Goal: Information Seeking & Learning: Learn about a topic

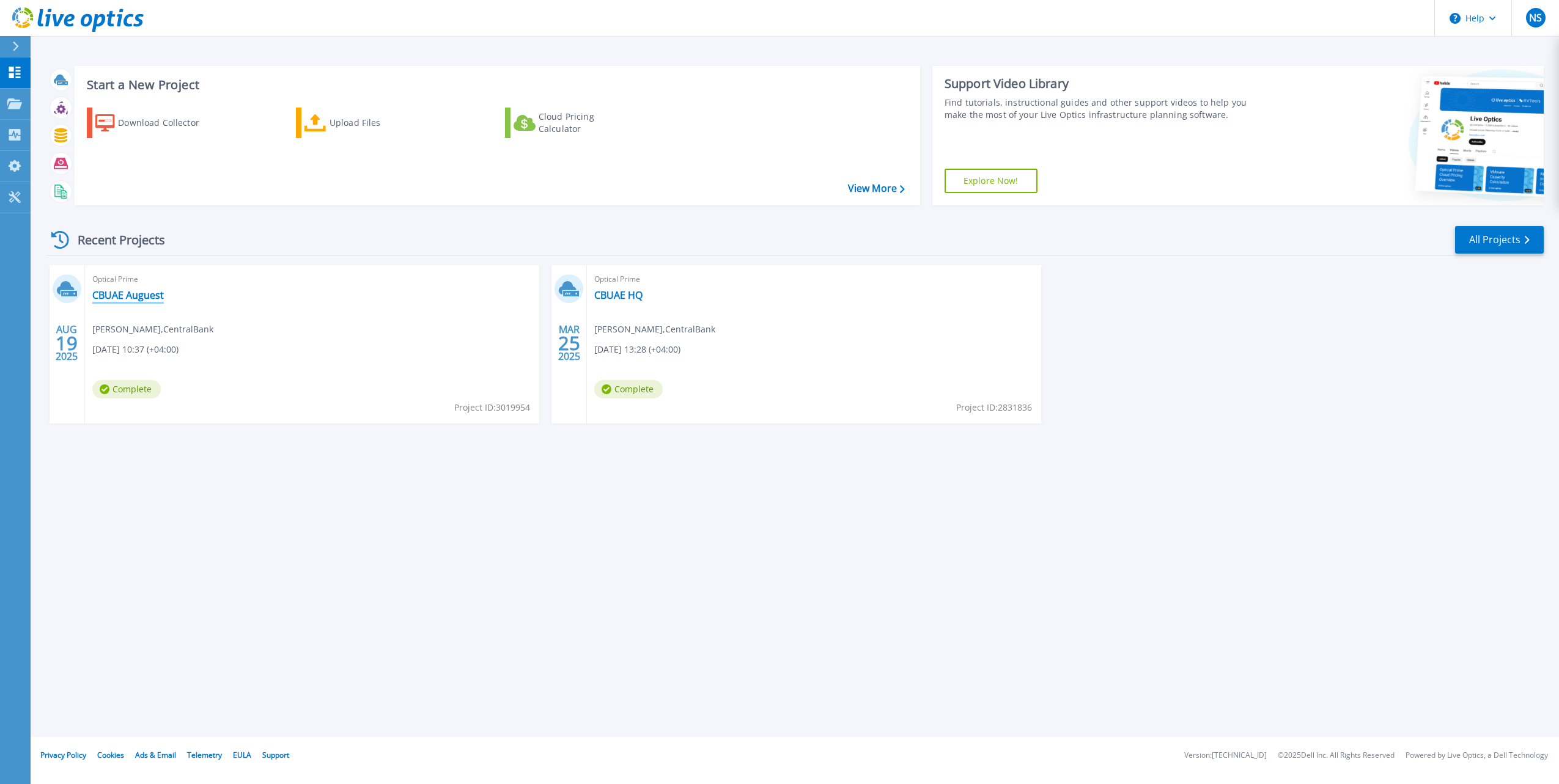
click at [151, 296] on link "CBUAE Auguest" at bounding box center [128, 295] width 72 height 12
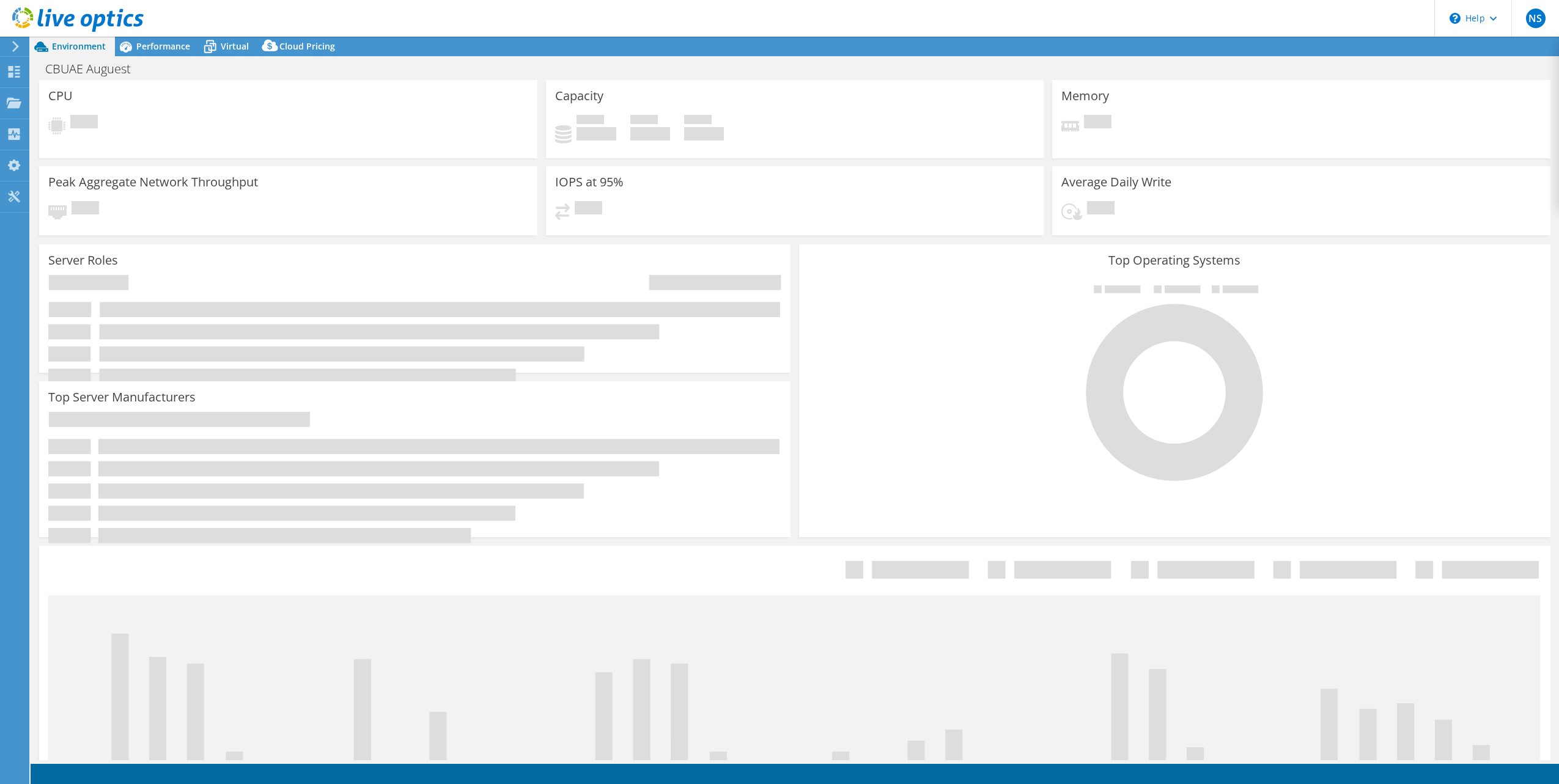
select select "EULondon"
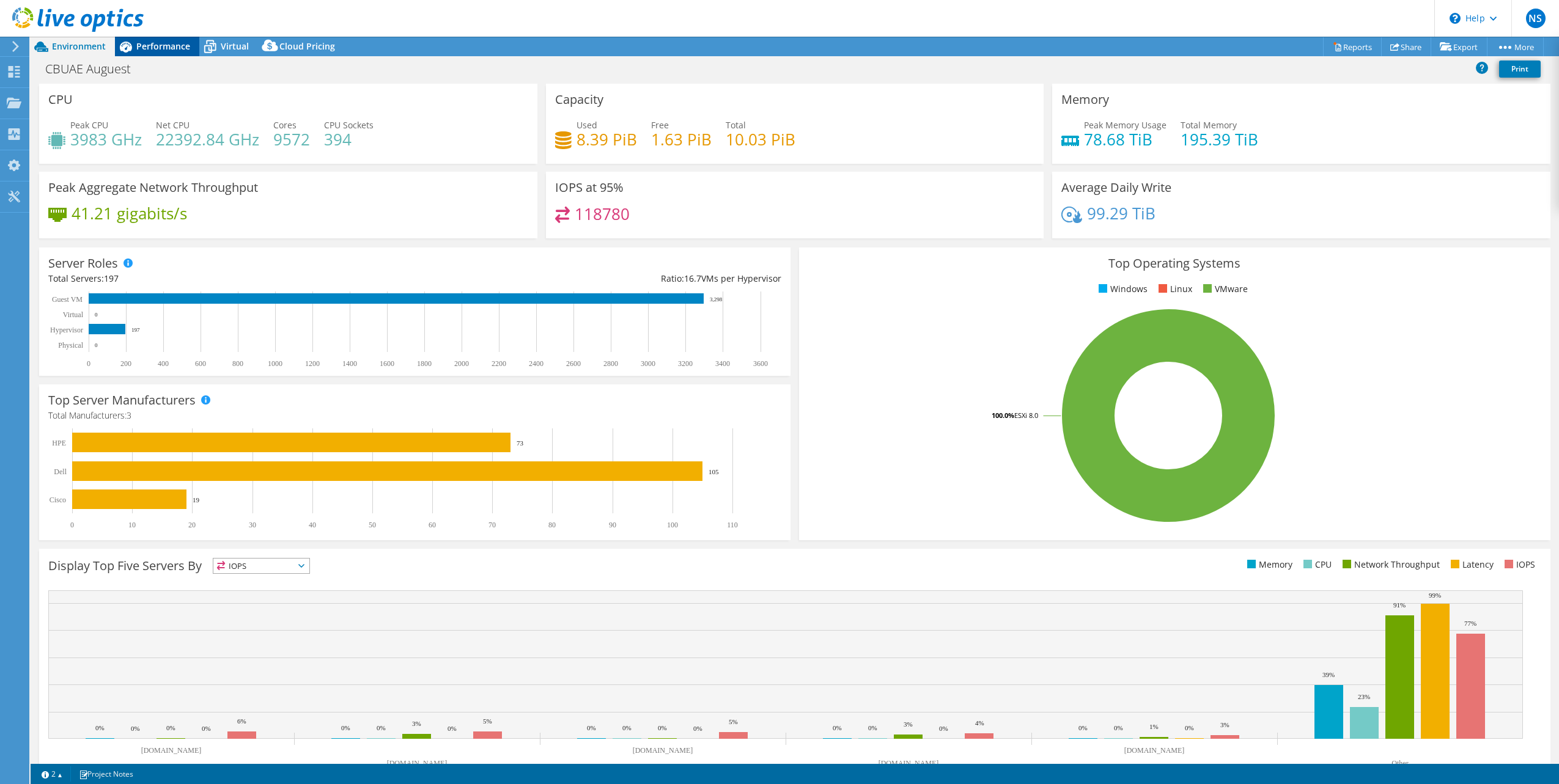
click at [160, 53] on div "Performance" at bounding box center [157, 46] width 84 height 19
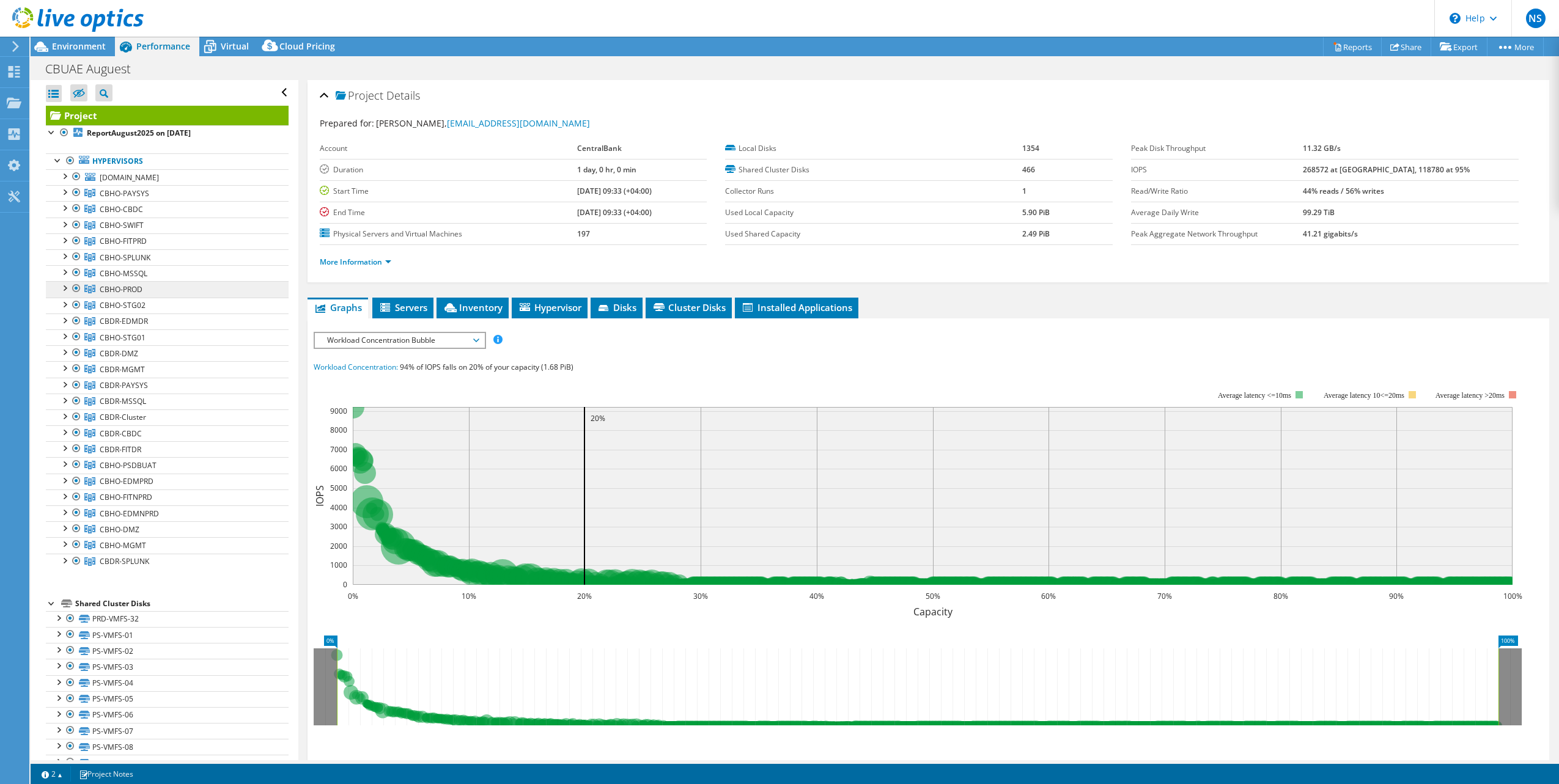
click at [137, 282] on link "CBHO-PROD" at bounding box center [167, 289] width 243 height 16
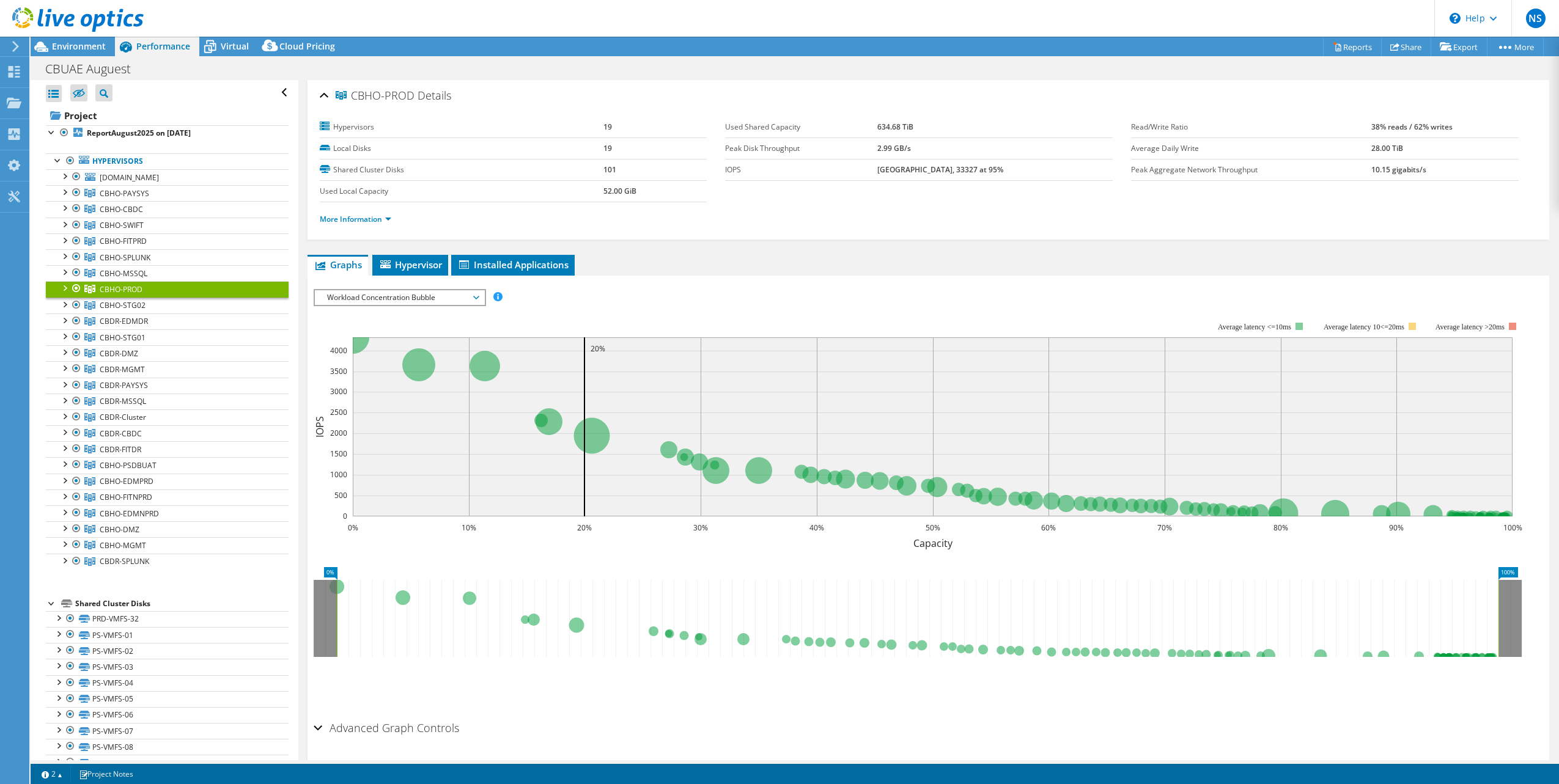
click at [405, 303] on span "Workload Concentration Bubble" at bounding box center [400, 298] width 157 height 14
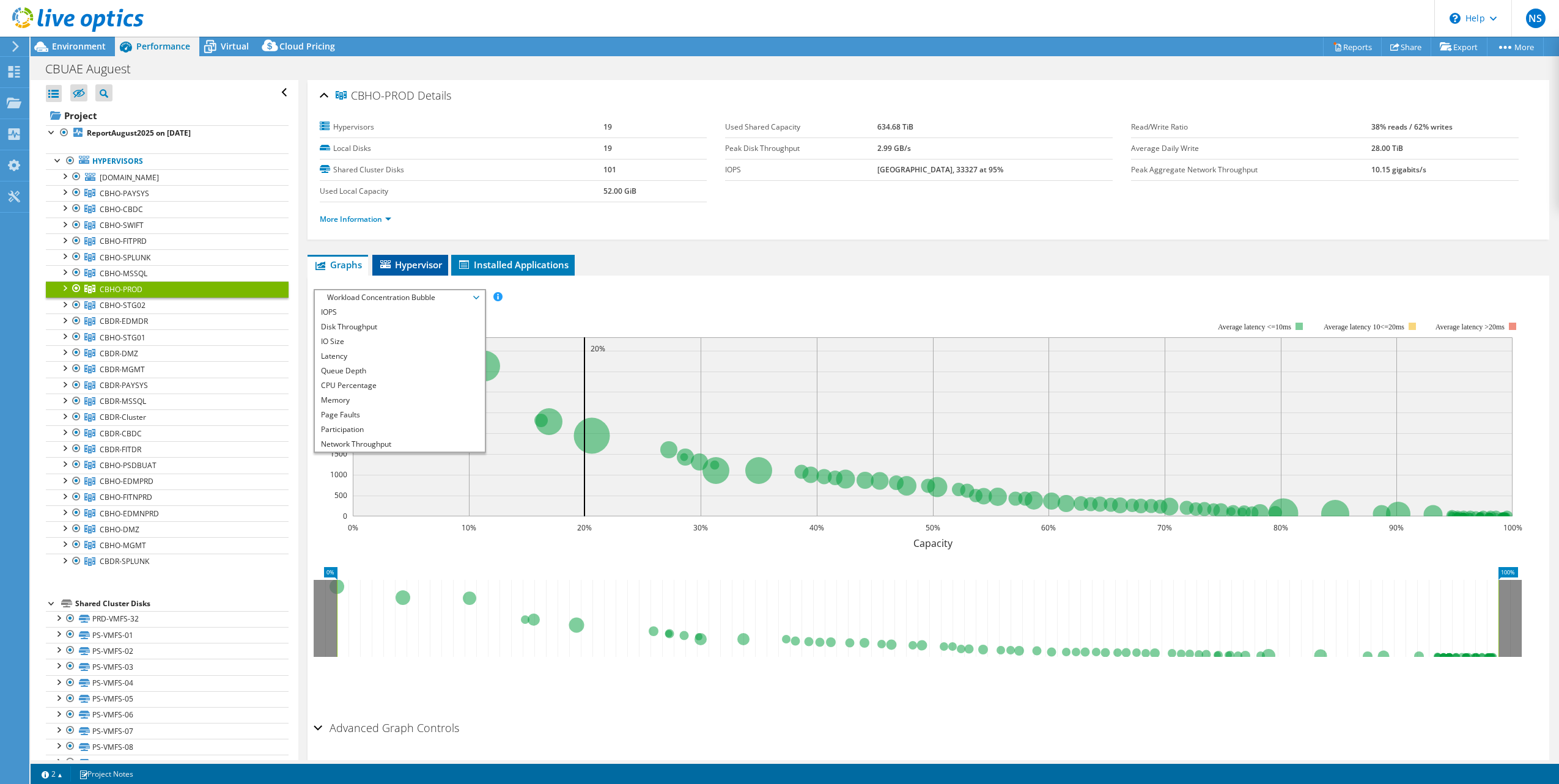
click at [406, 264] on span "Hypervisor" at bounding box center [410, 264] width 63 height 12
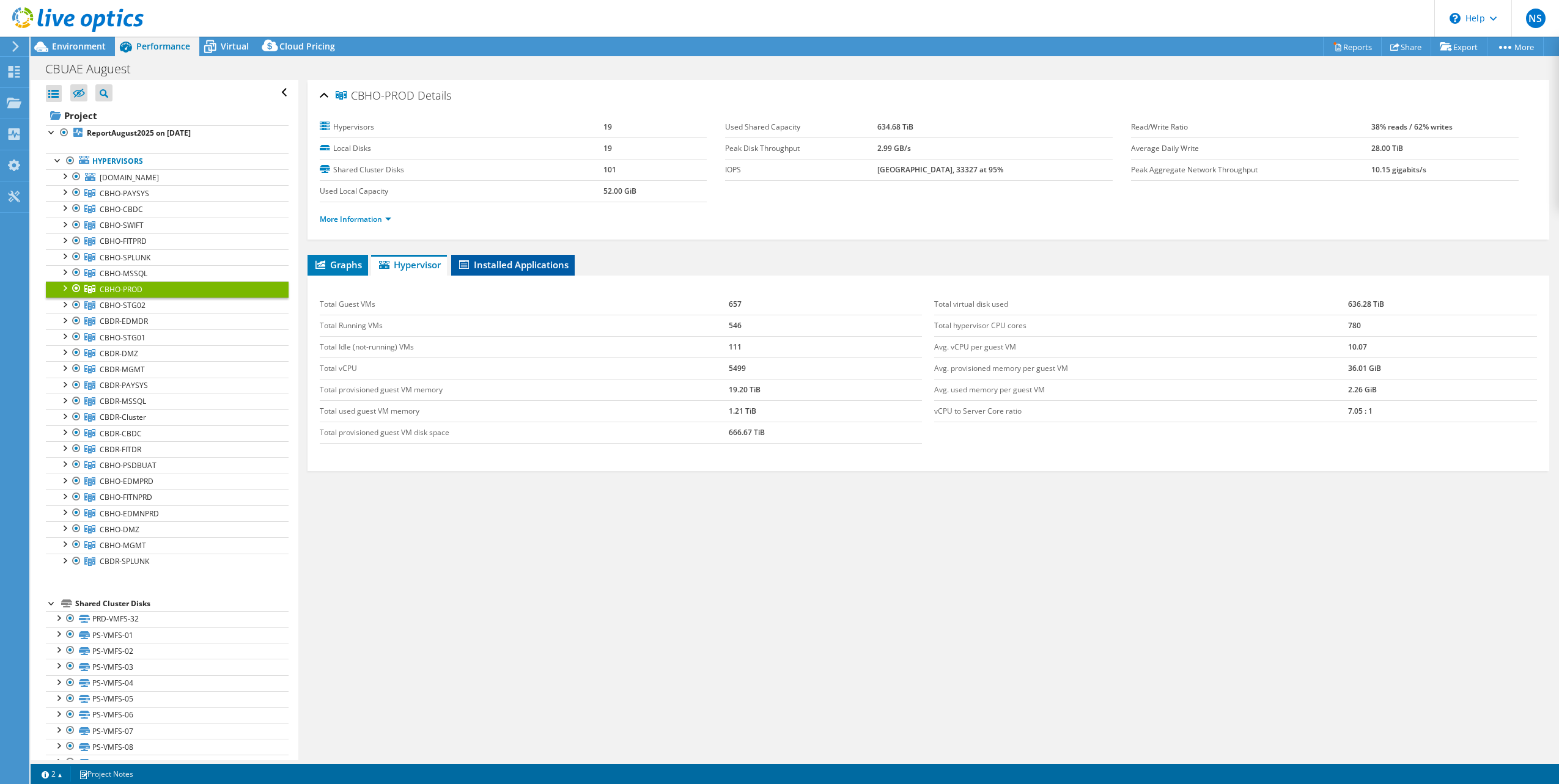
click at [513, 262] on span "Installed Applications" at bounding box center [512, 264] width 111 height 12
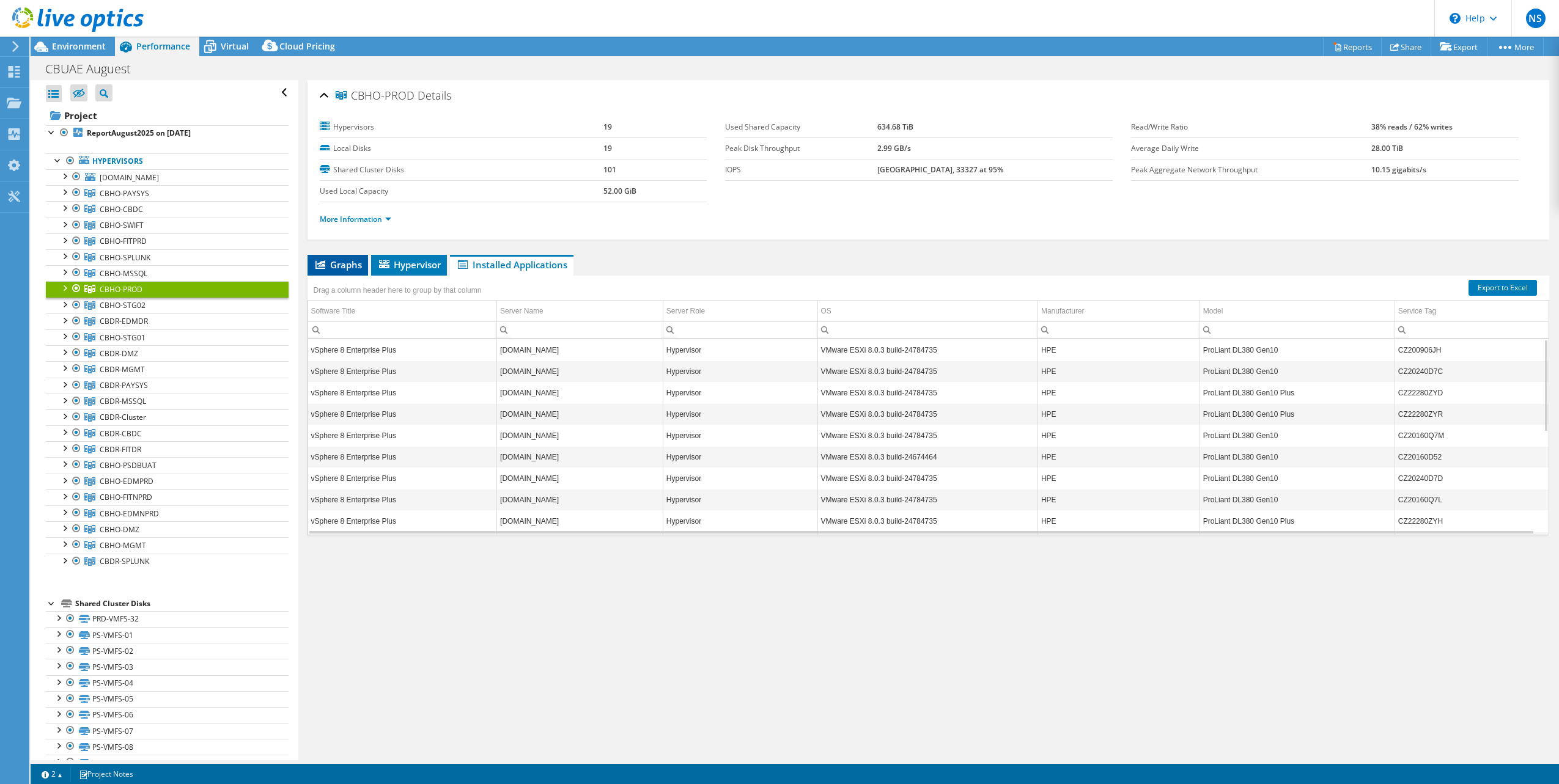
click at [346, 256] on li "Graphs" at bounding box center [338, 265] width 60 height 21
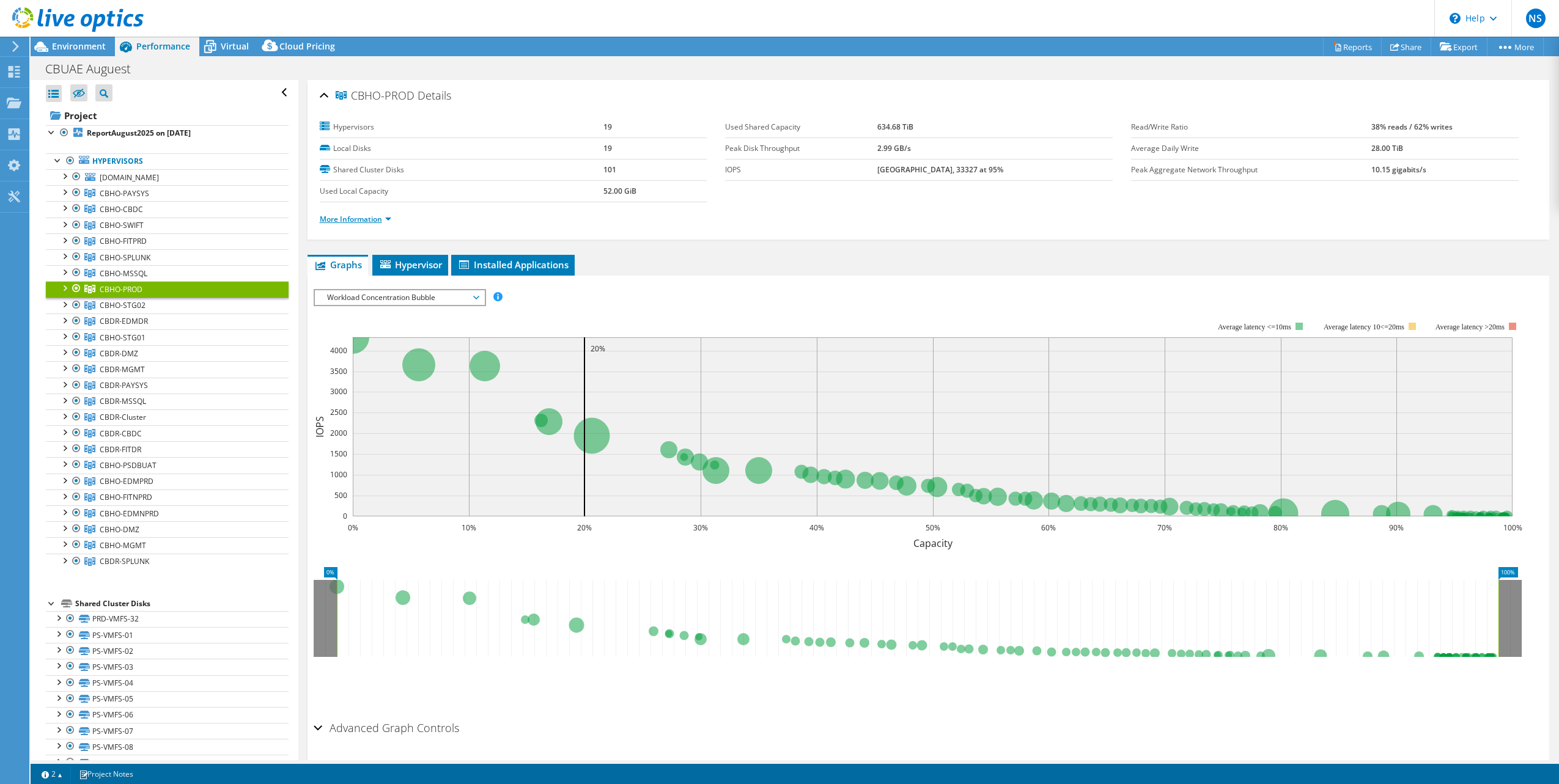
click at [377, 214] on link "More Information" at bounding box center [356, 219] width 72 height 10
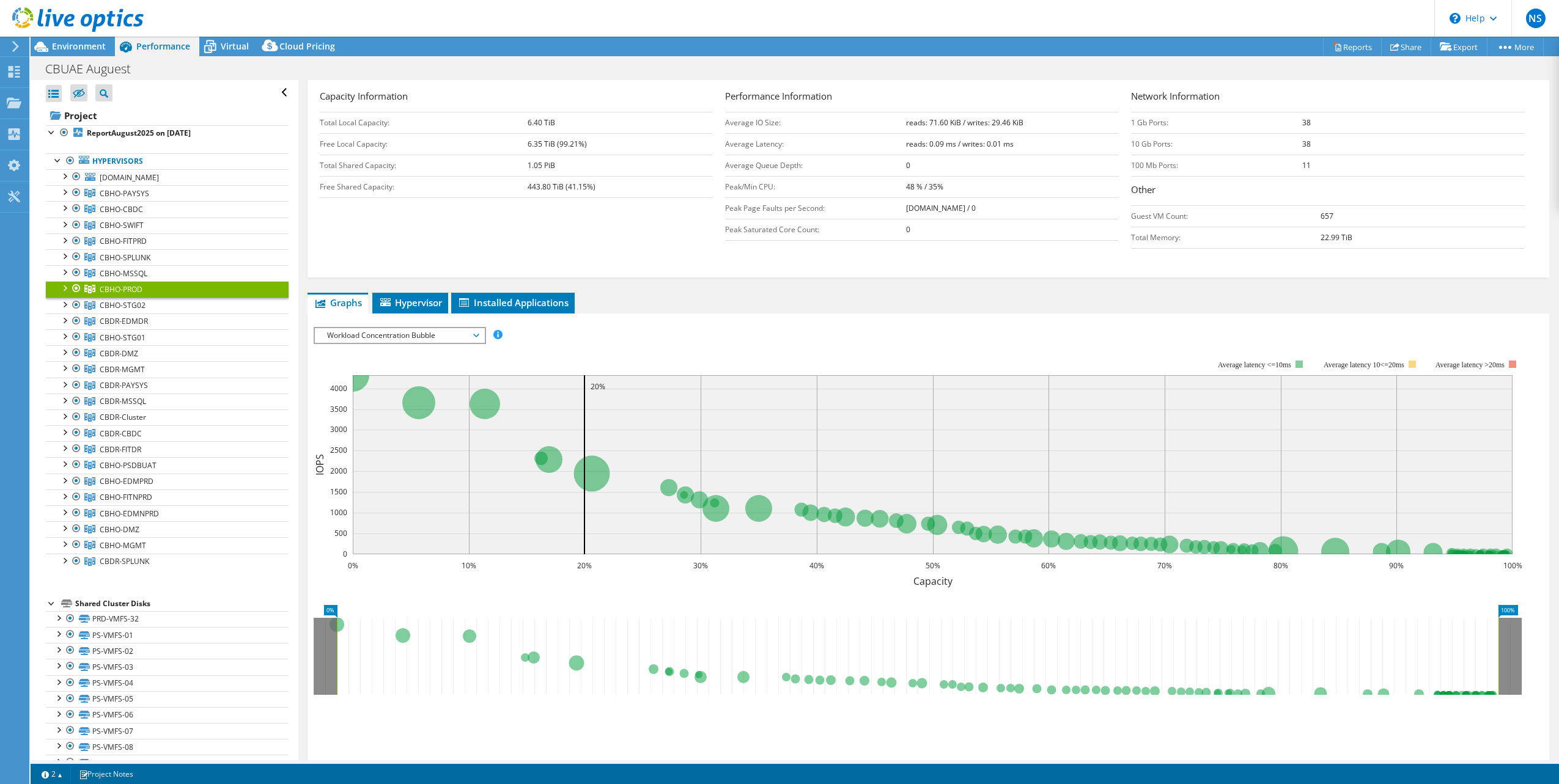
scroll to position [317, 0]
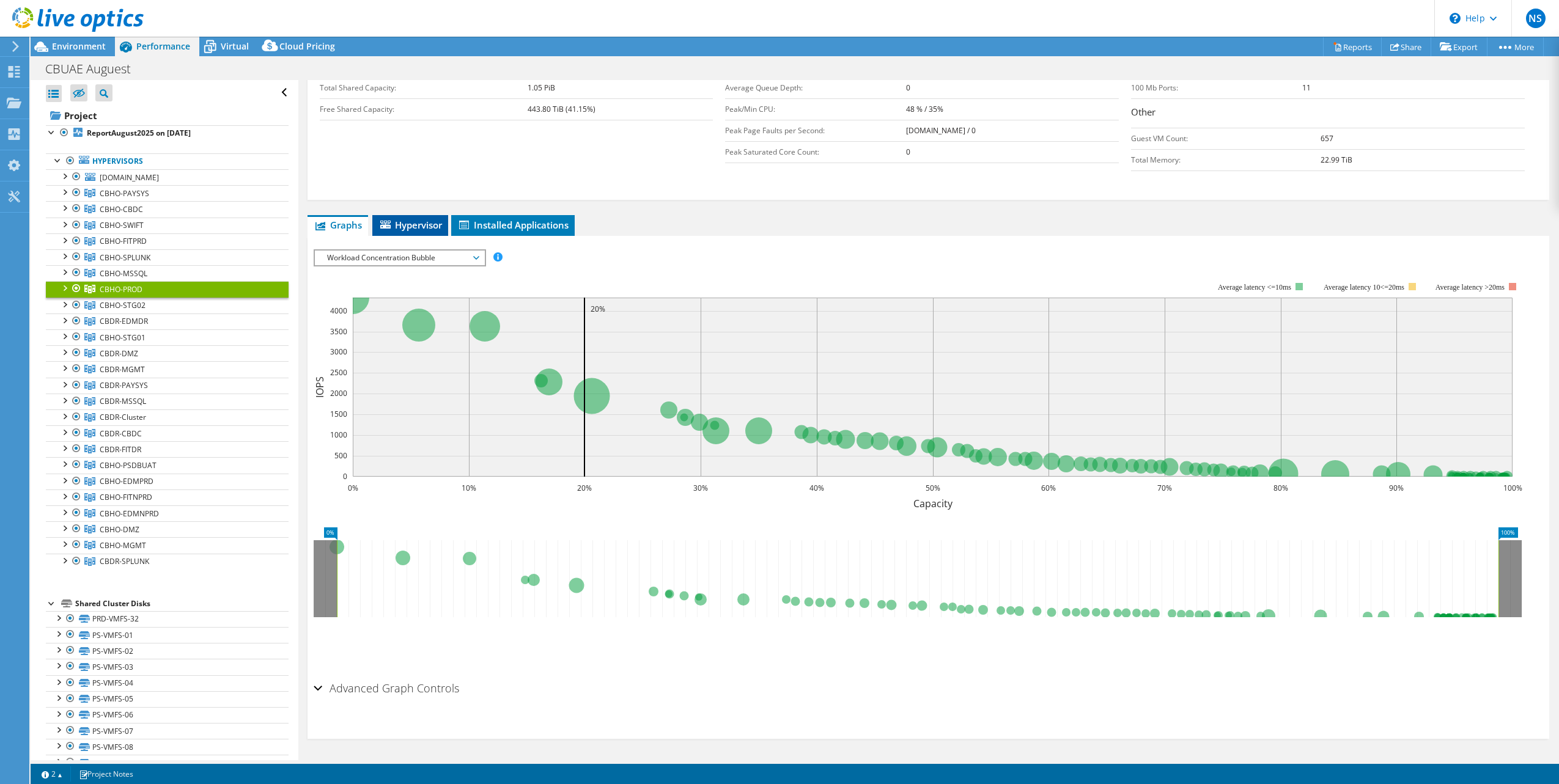
click at [431, 224] on span "Hypervisor" at bounding box center [410, 225] width 63 height 12
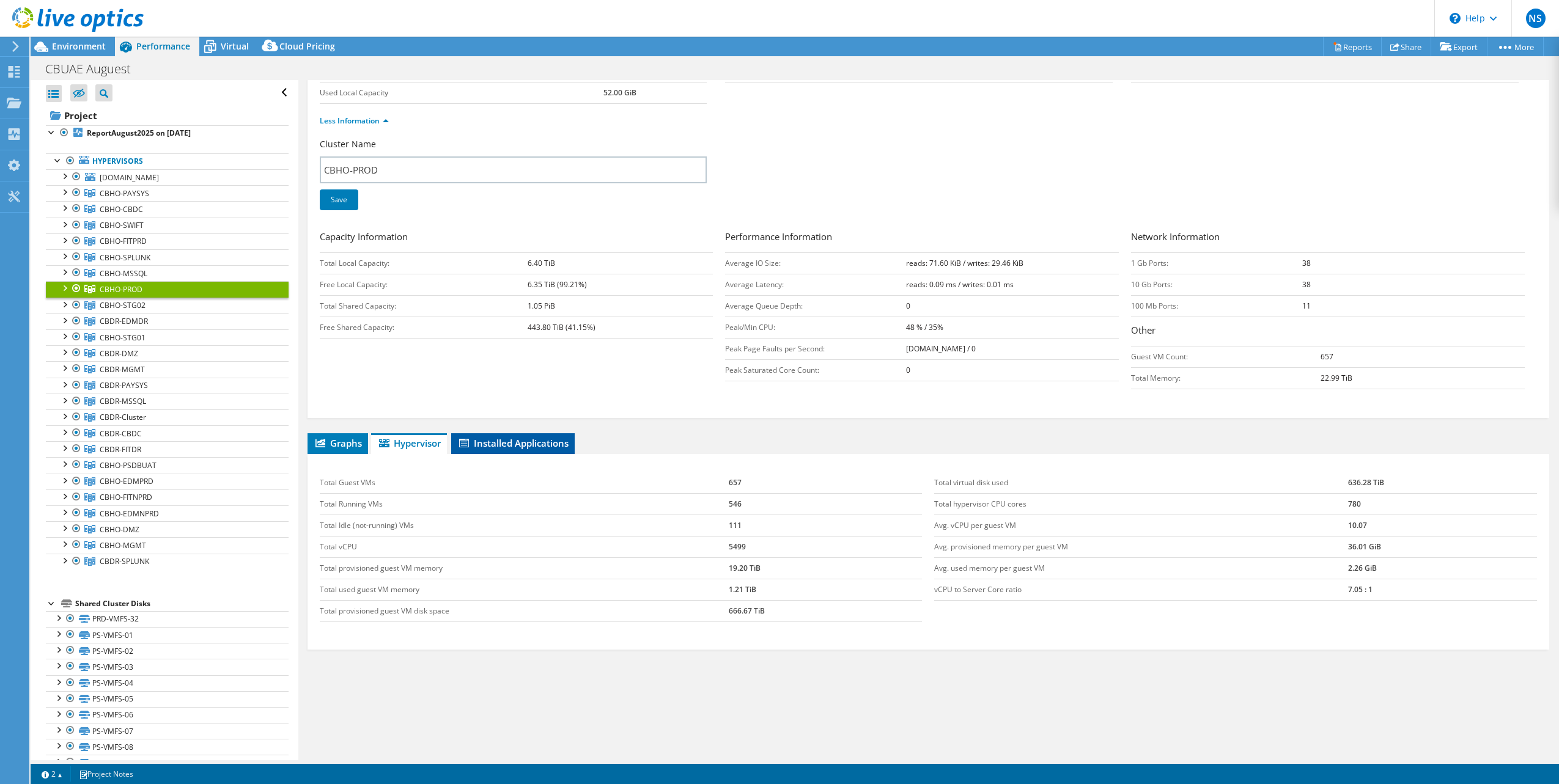
click at [528, 444] on span "Installed Applications" at bounding box center [512, 443] width 111 height 12
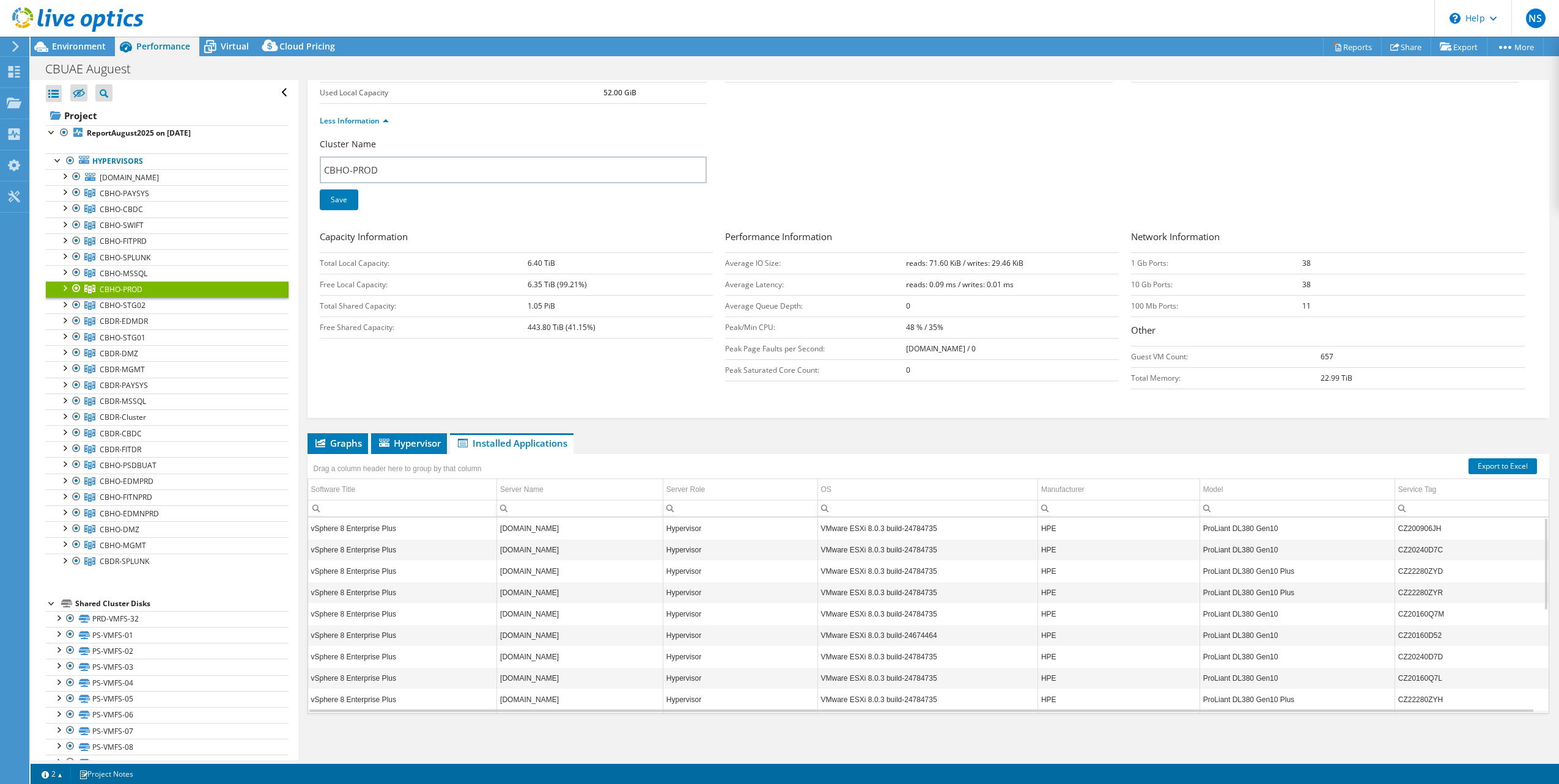
click at [60, 288] on div at bounding box center [64, 287] width 12 height 12
click at [70, 288] on div at bounding box center [64, 287] width 12 height 12
click at [88, 287] on icon at bounding box center [89, 289] width 11 height 9
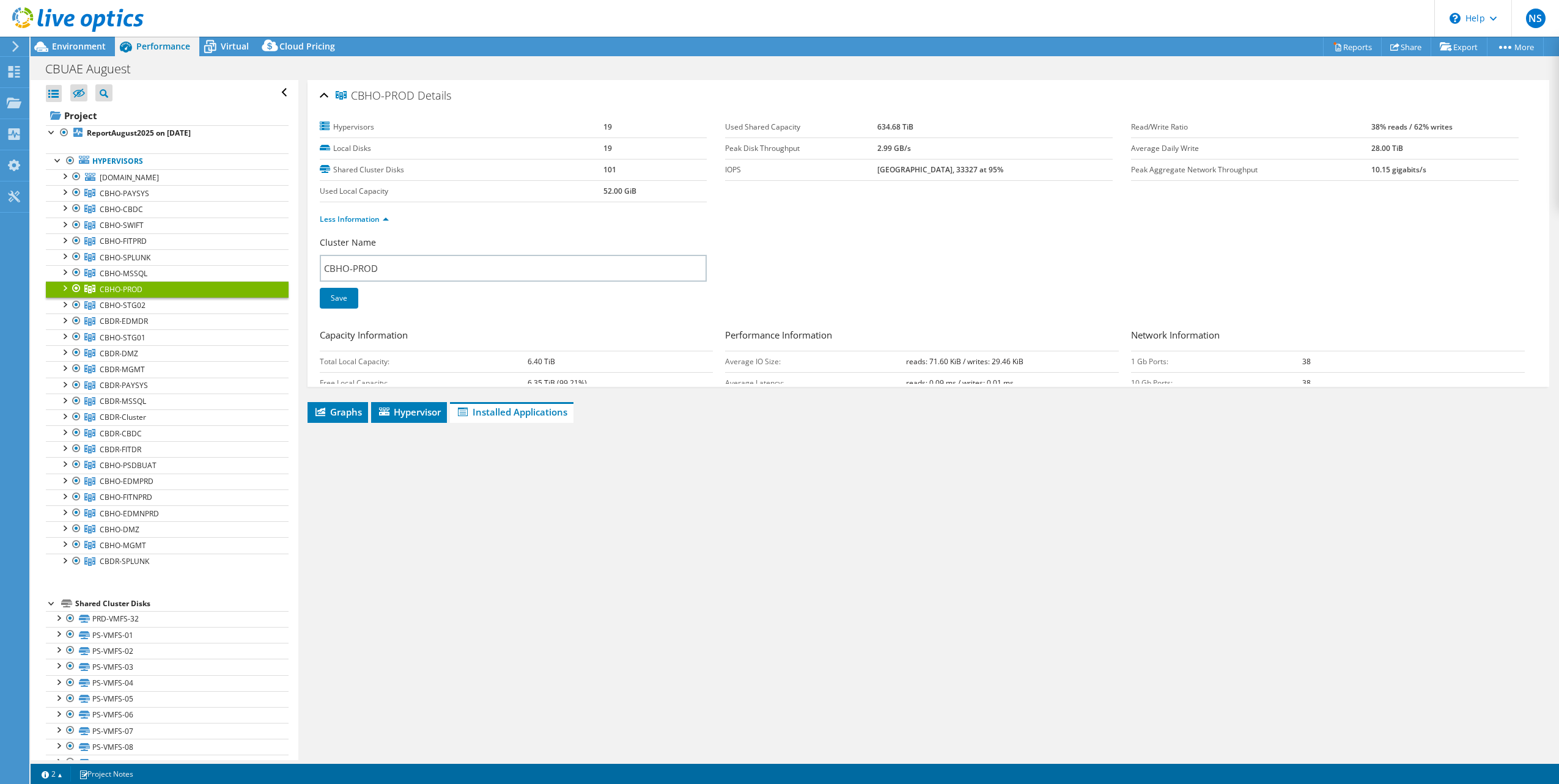
scroll to position [0, 0]
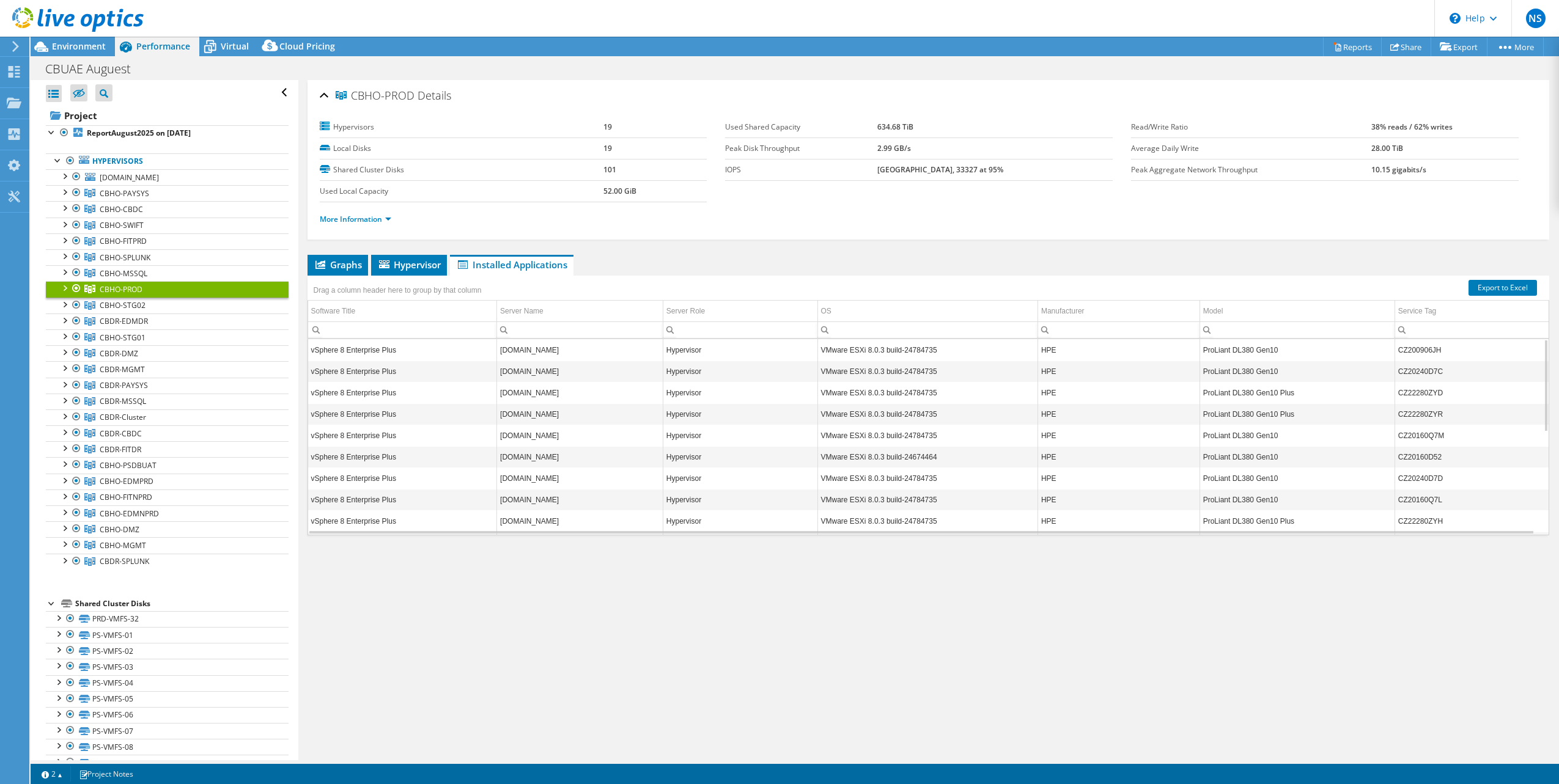
click at [65, 288] on div at bounding box center [64, 287] width 12 height 12
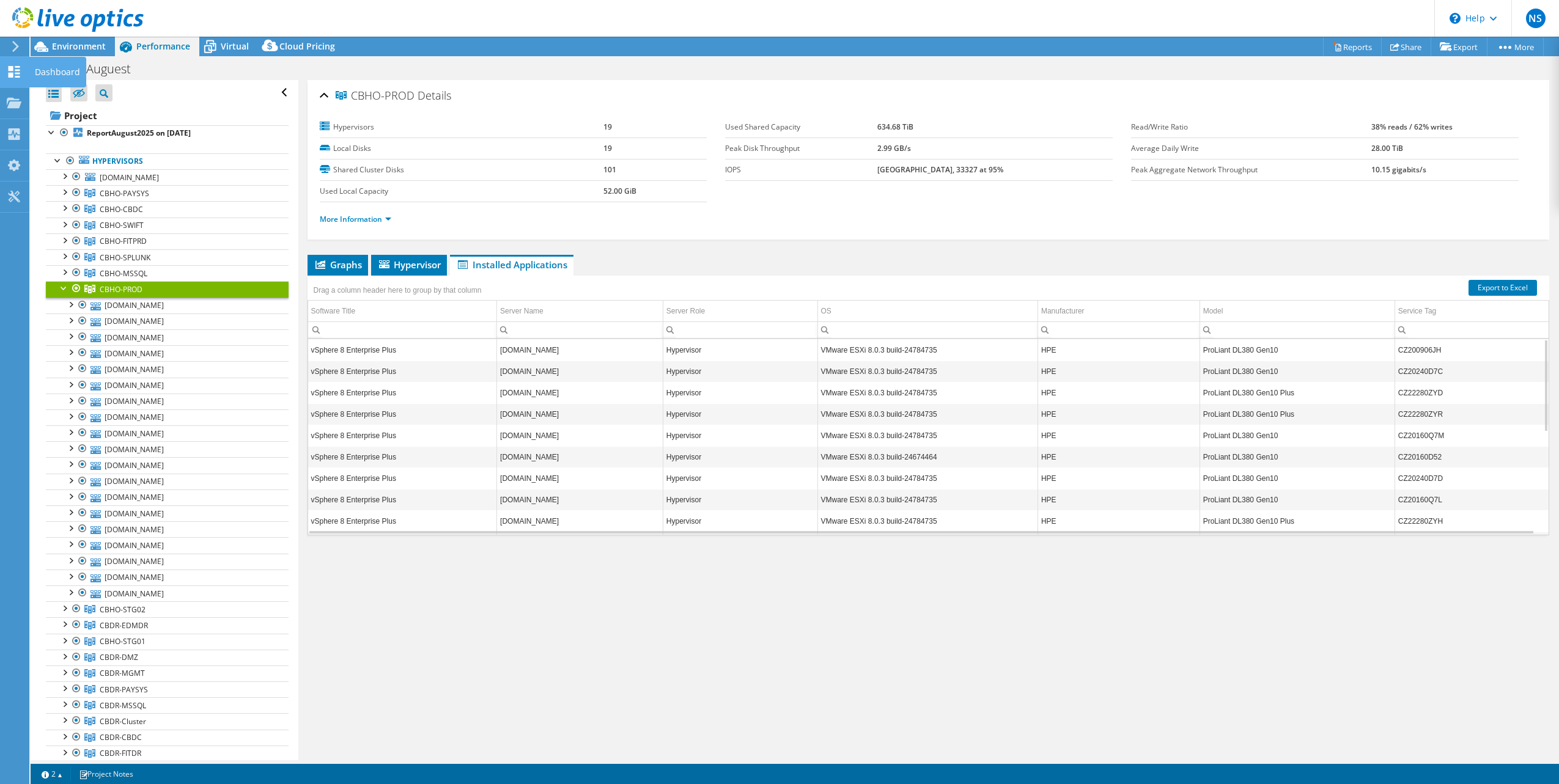
click at [55, 75] on div "Dashboard" at bounding box center [58, 72] width 58 height 31
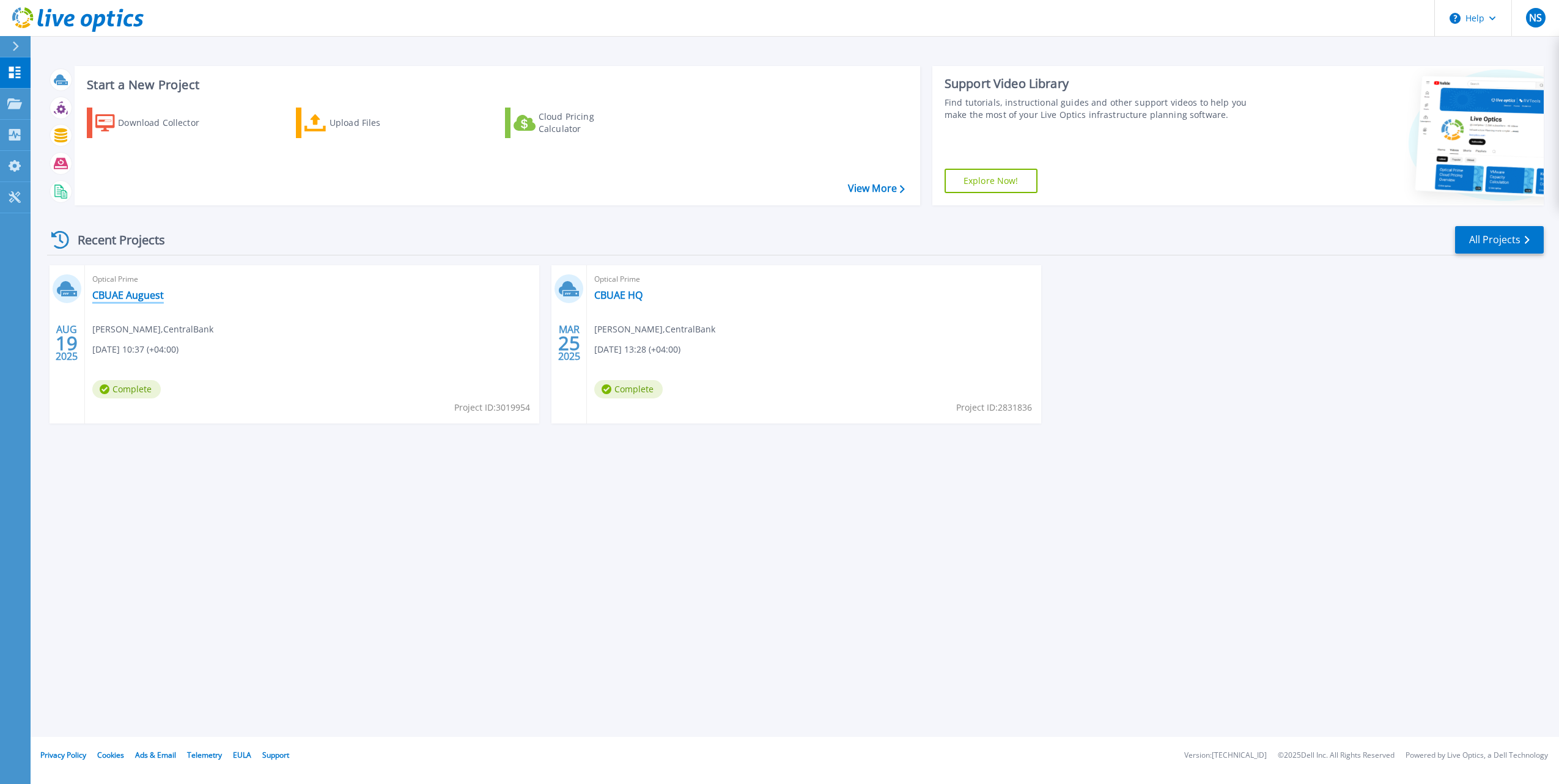
click at [152, 297] on link "CBUAE Auguest" at bounding box center [128, 295] width 72 height 12
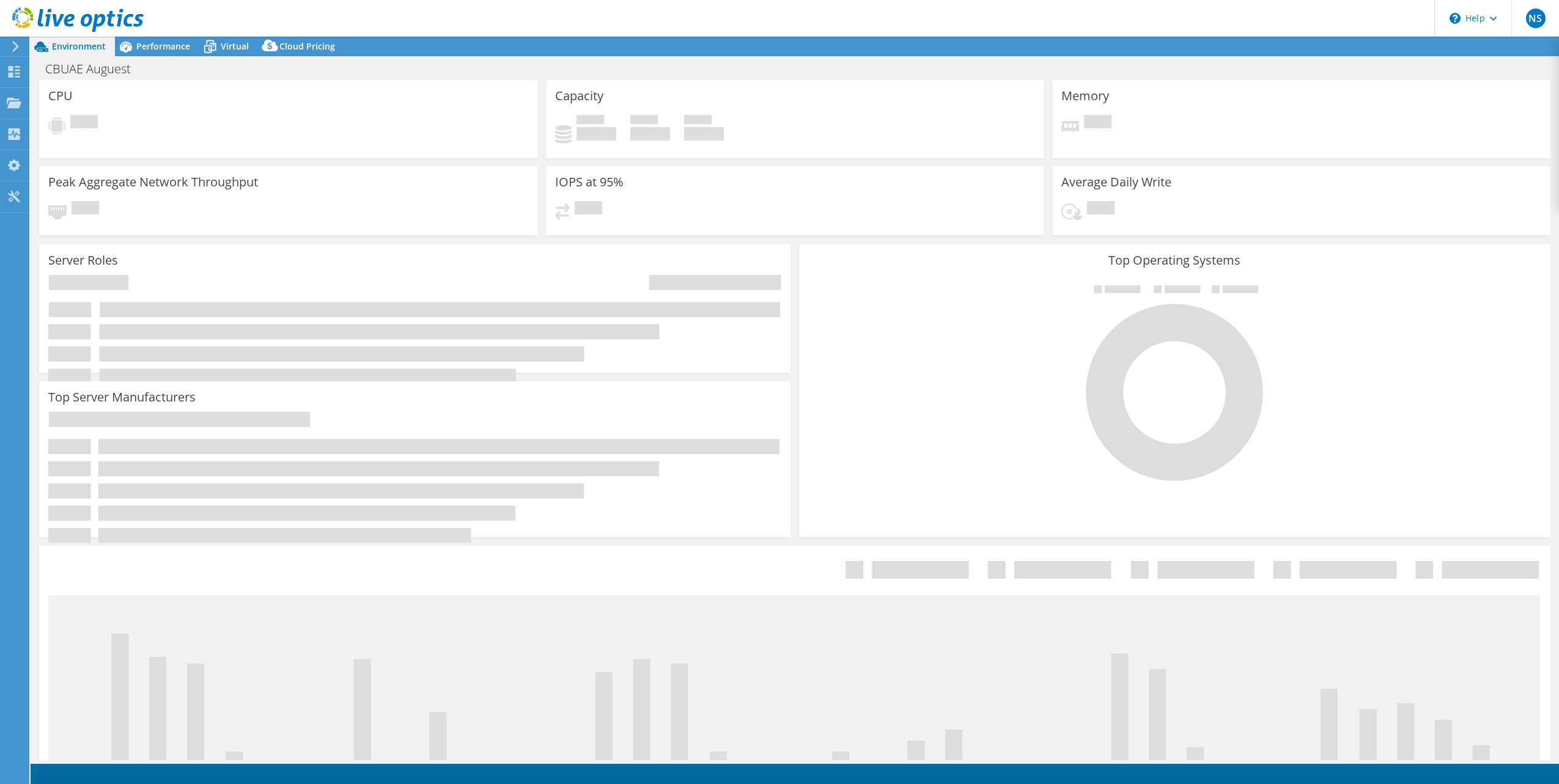
select select "EULondon"
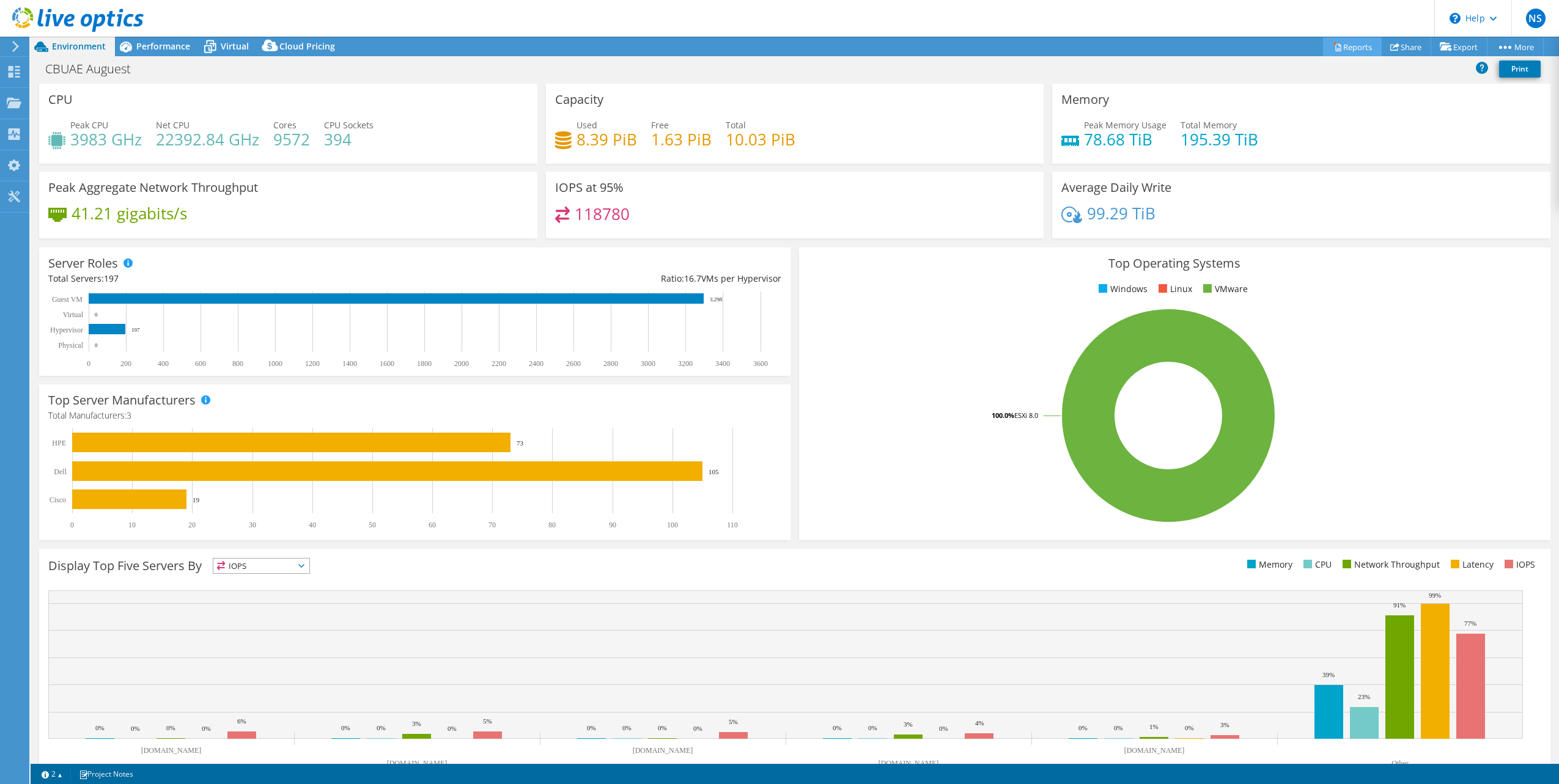
click at [1339, 42] on link "Reports" at bounding box center [1353, 47] width 59 height 19
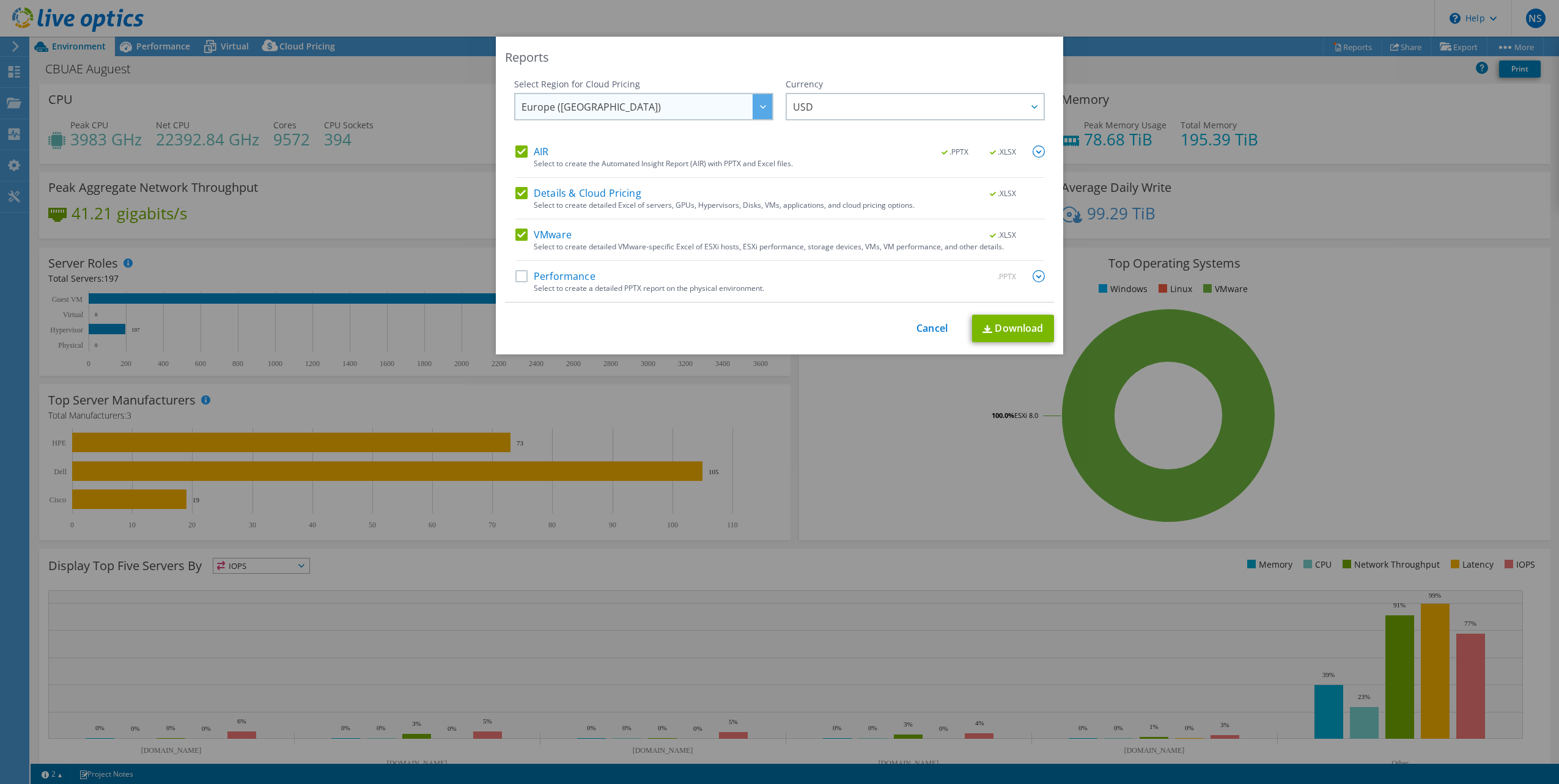
click at [731, 111] on span "Europe ([GEOGRAPHIC_DATA])" at bounding box center [647, 106] width 251 height 25
click at [686, 110] on span "Europe ([GEOGRAPHIC_DATA])" at bounding box center [647, 106] width 251 height 25
click at [919, 330] on link "Cancel" at bounding box center [932, 328] width 31 height 11
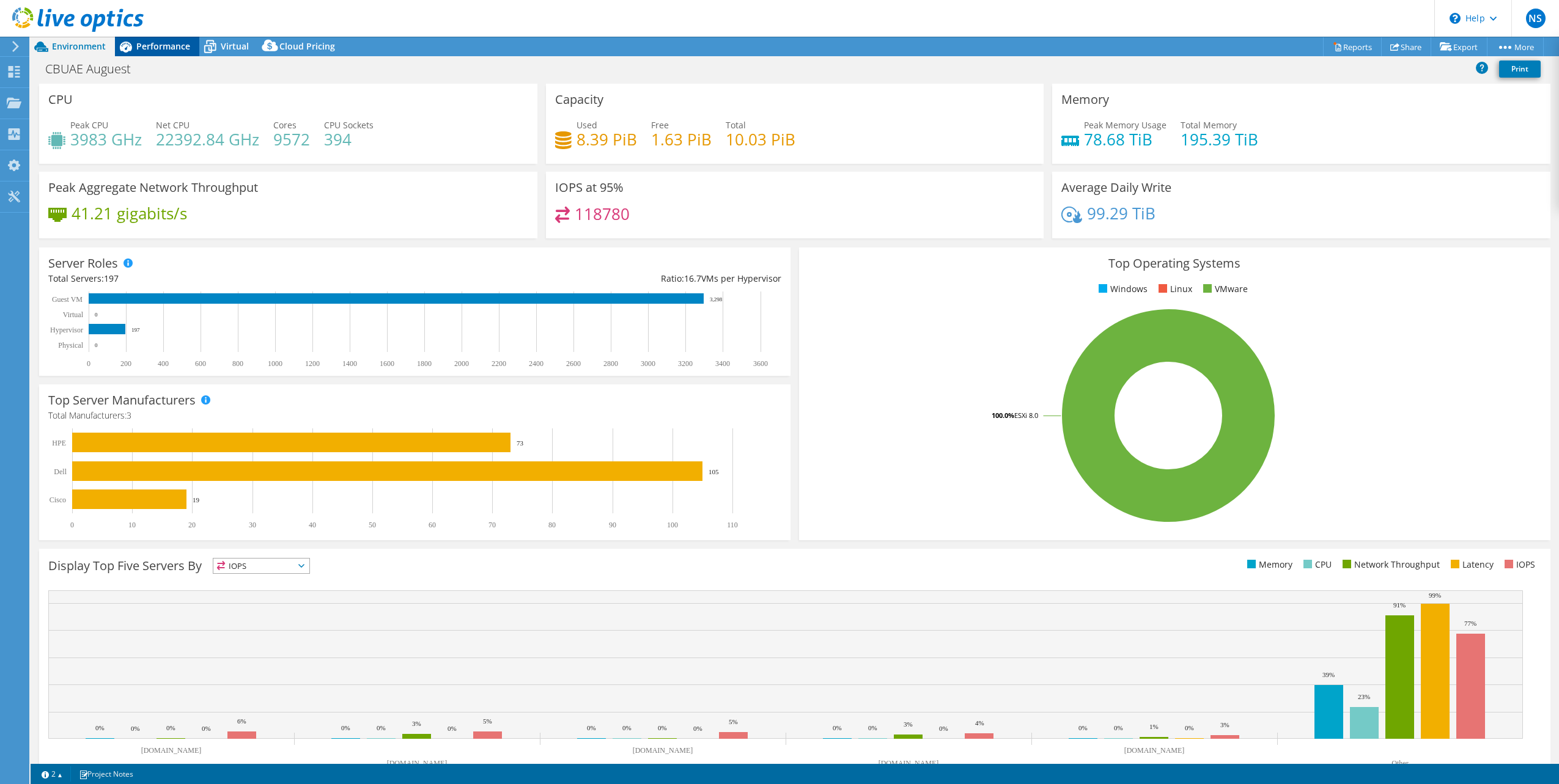
click at [181, 42] on span "Performance" at bounding box center [163, 46] width 54 height 11
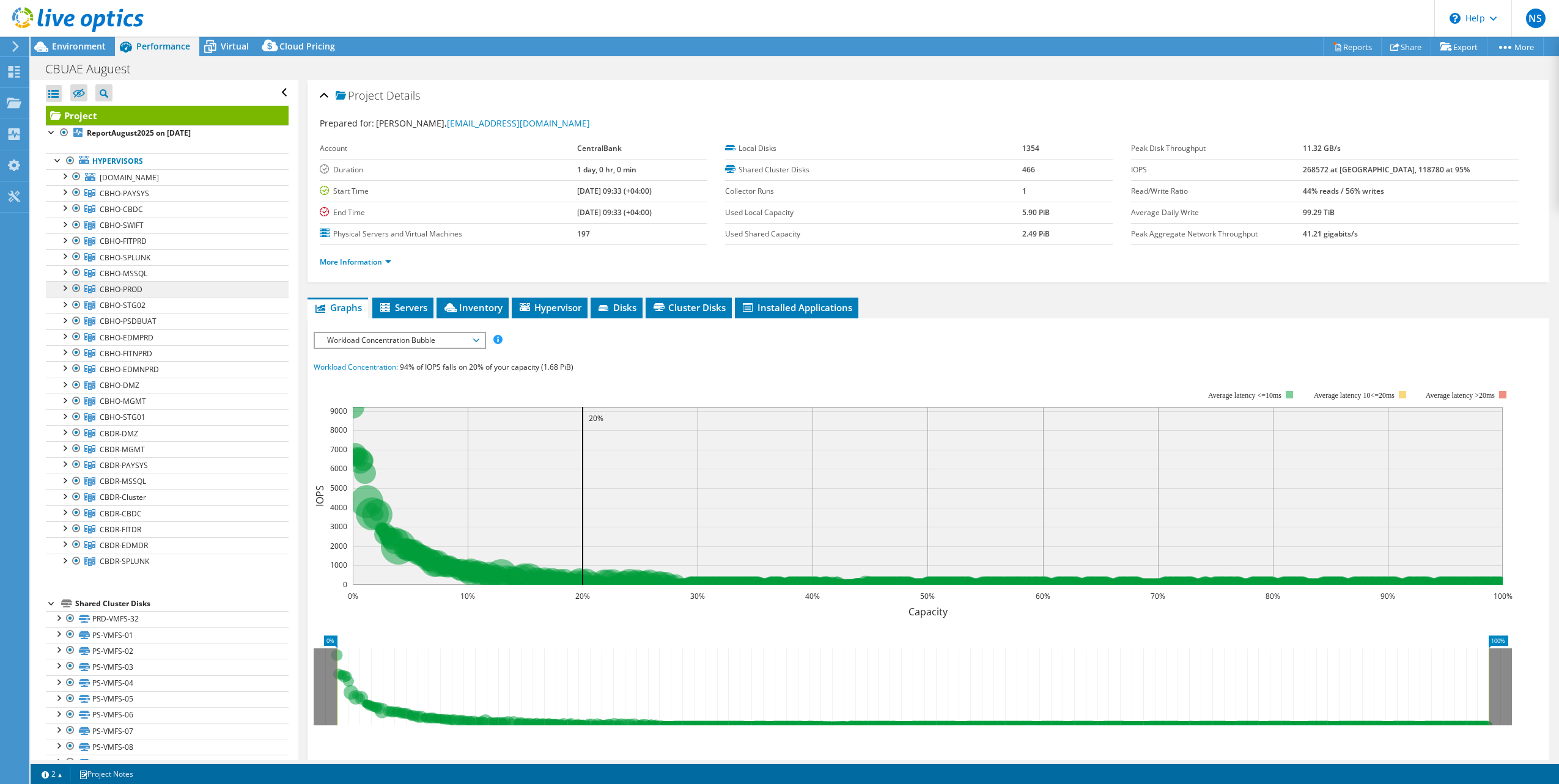
click at [143, 285] on link "CBHO-PROD" at bounding box center [167, 289] width 243 height 16
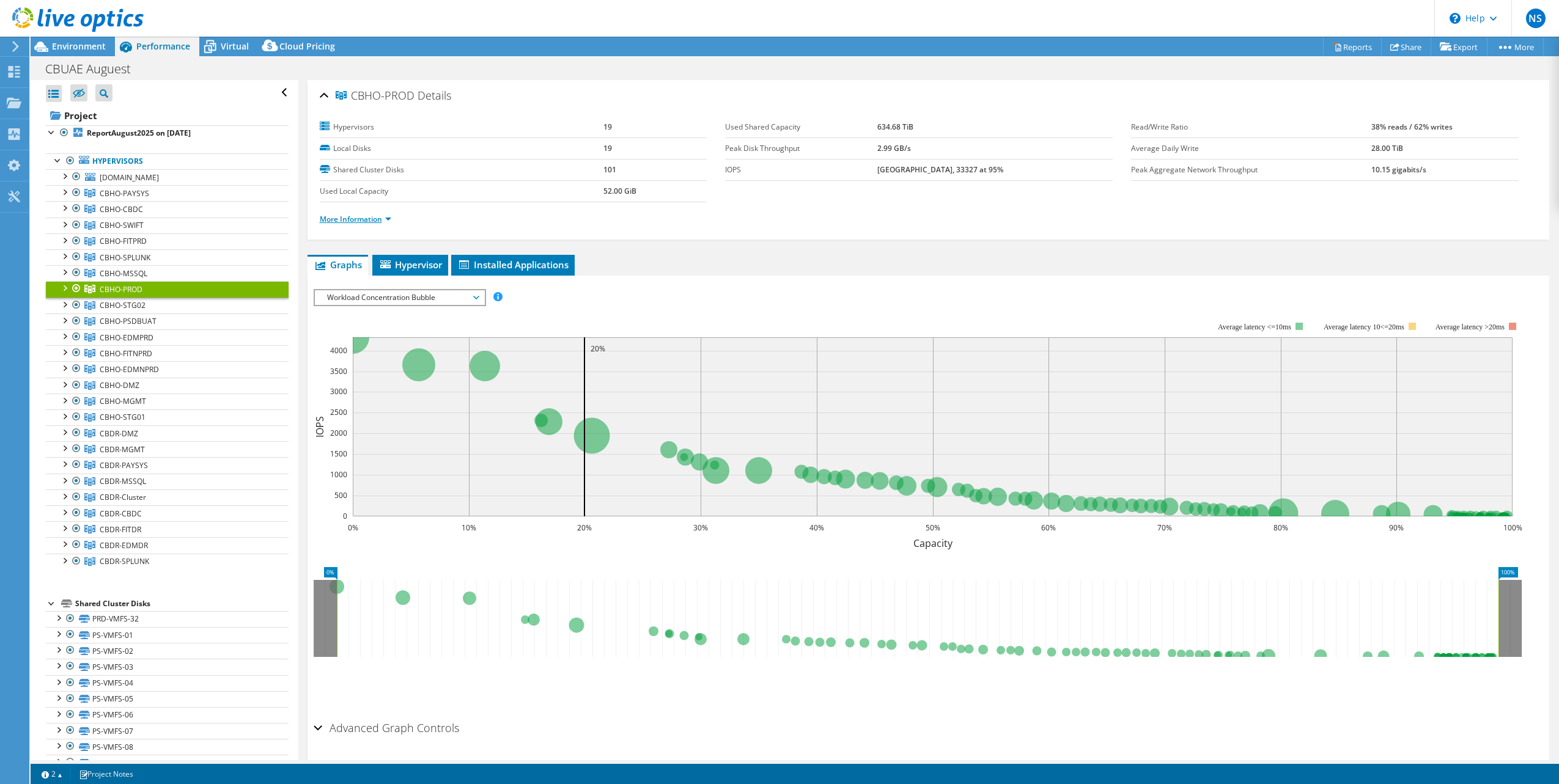
click at [362, 216] on link "More Information" at bounding box center [356, 219] width 72 height 10
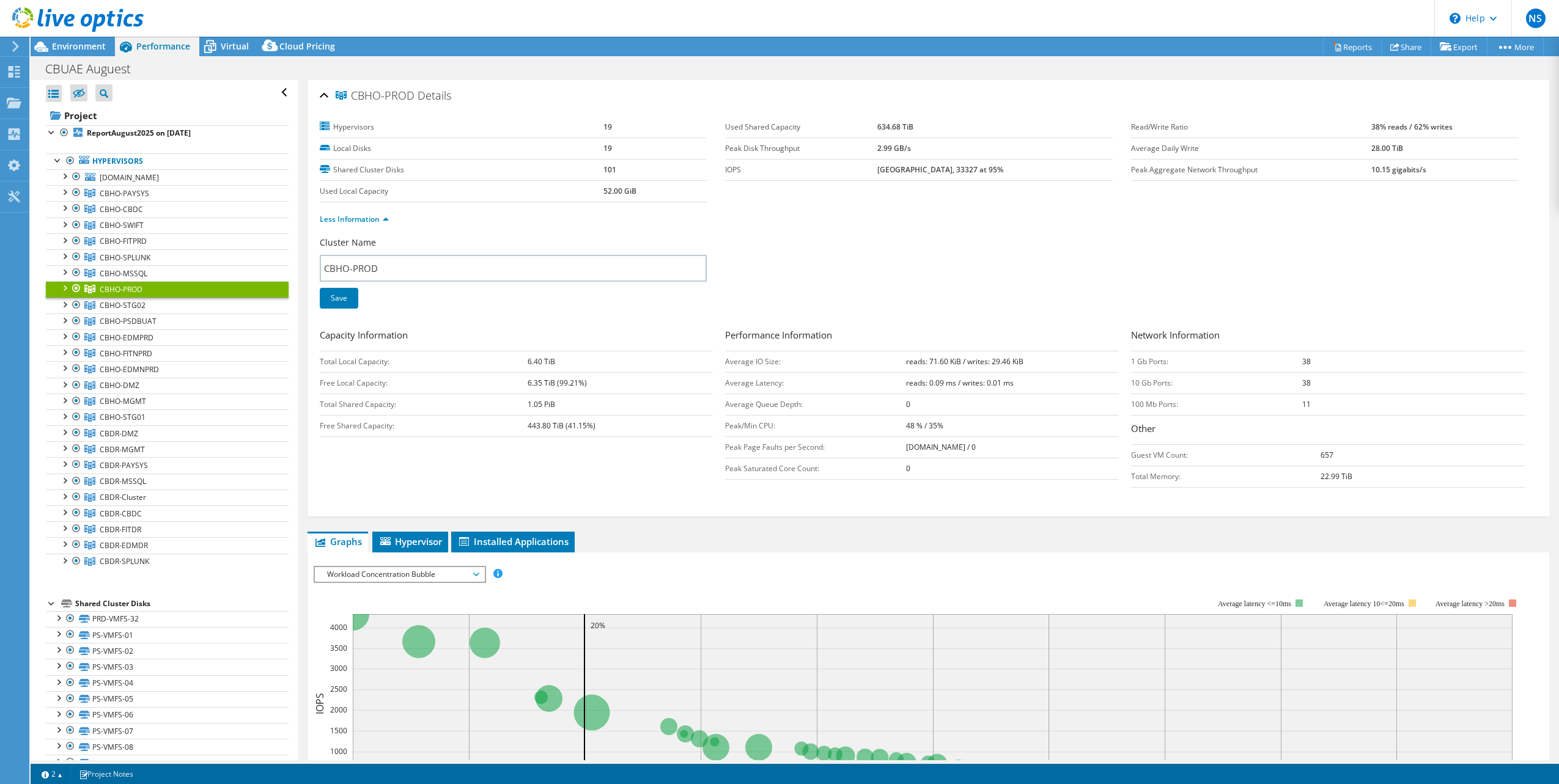
click at [65, 285] on div at bounding box center [64, 287] width 12 height 12
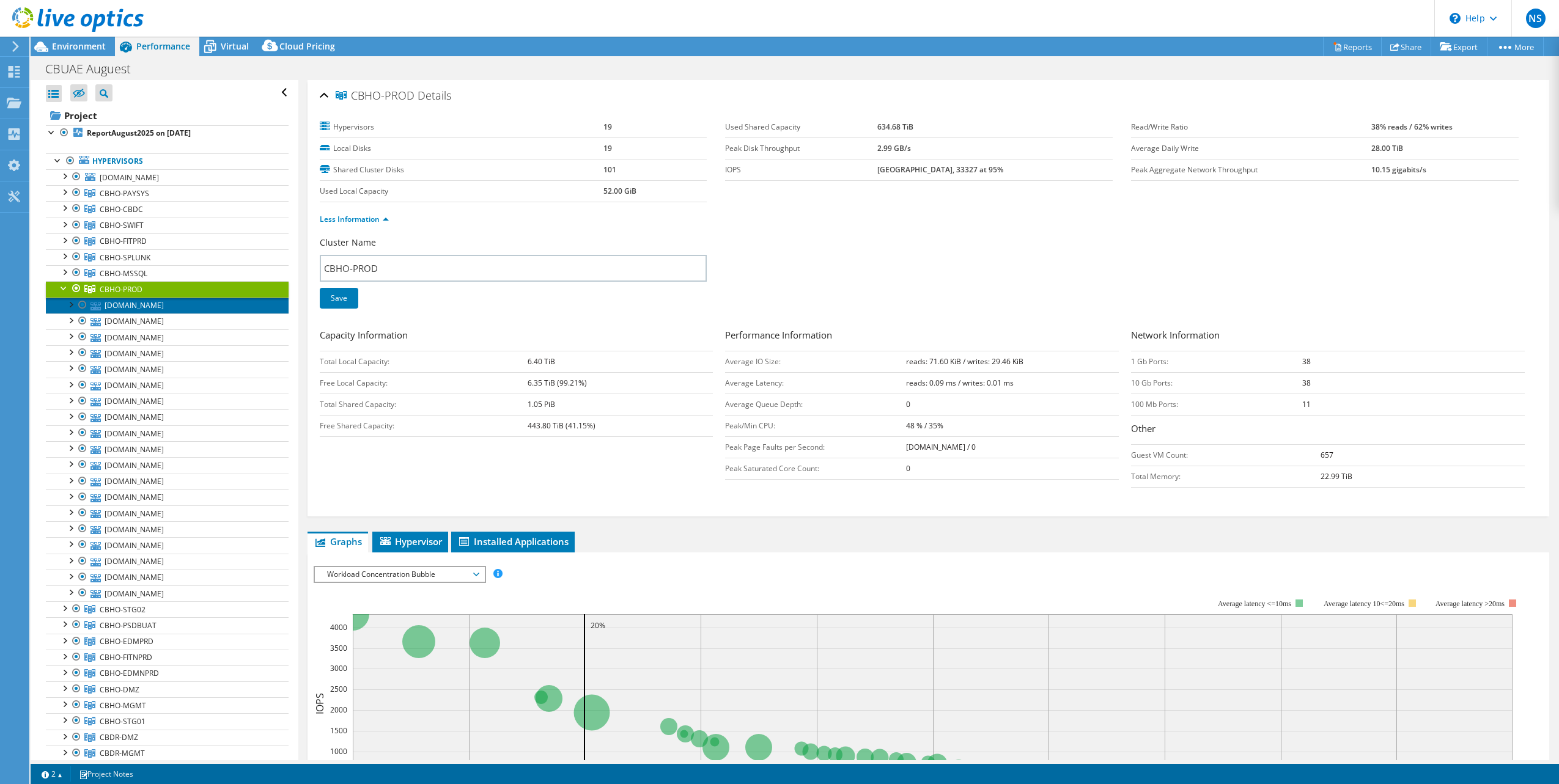
click at [126, 305] on link "[DOMAIN_NAME]" at bounding box center [167, 305] width 243 height 16
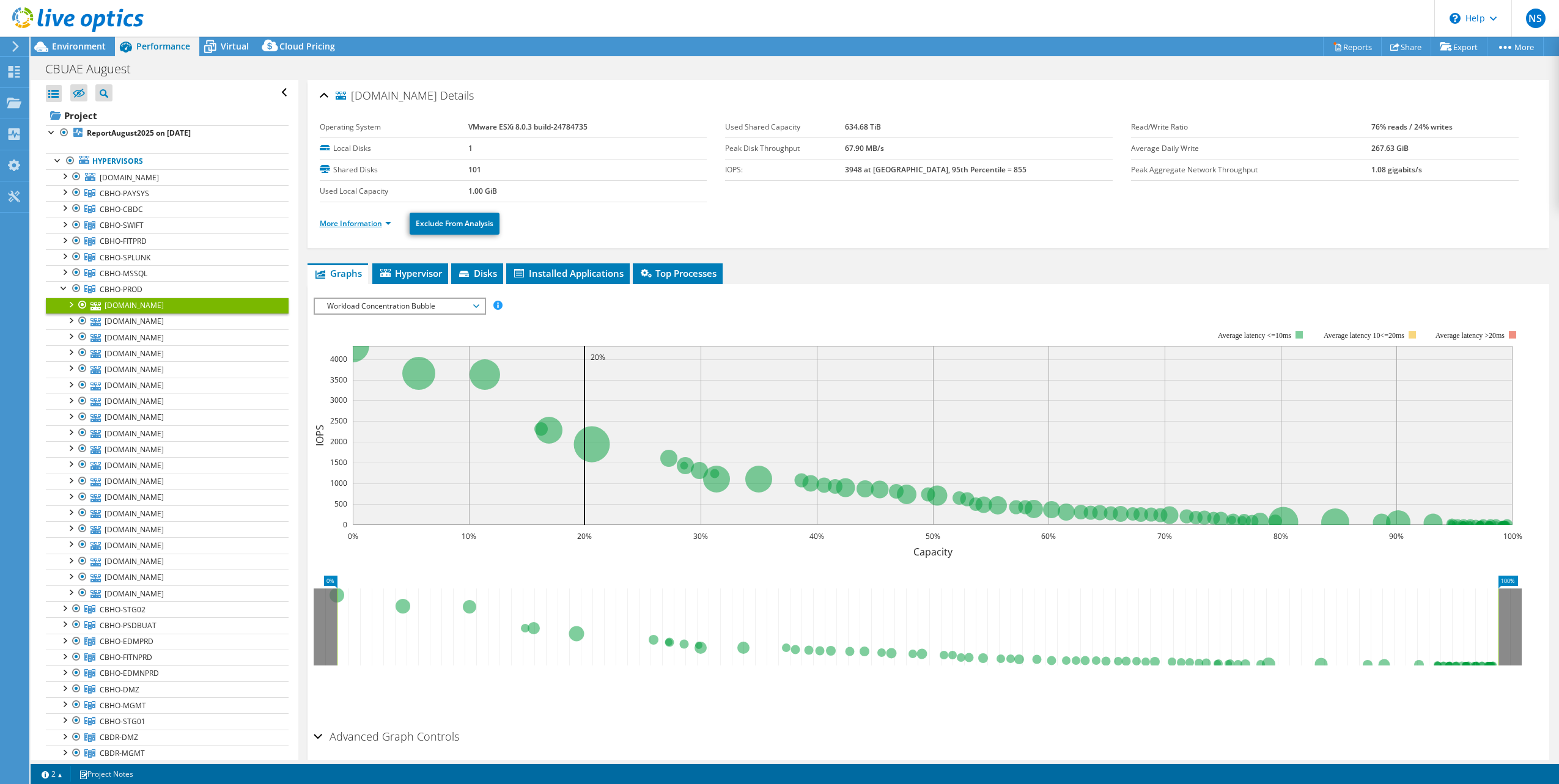
click at [362, 223] on link "More Information" at bounding box center [356, 223] width 72 height 10
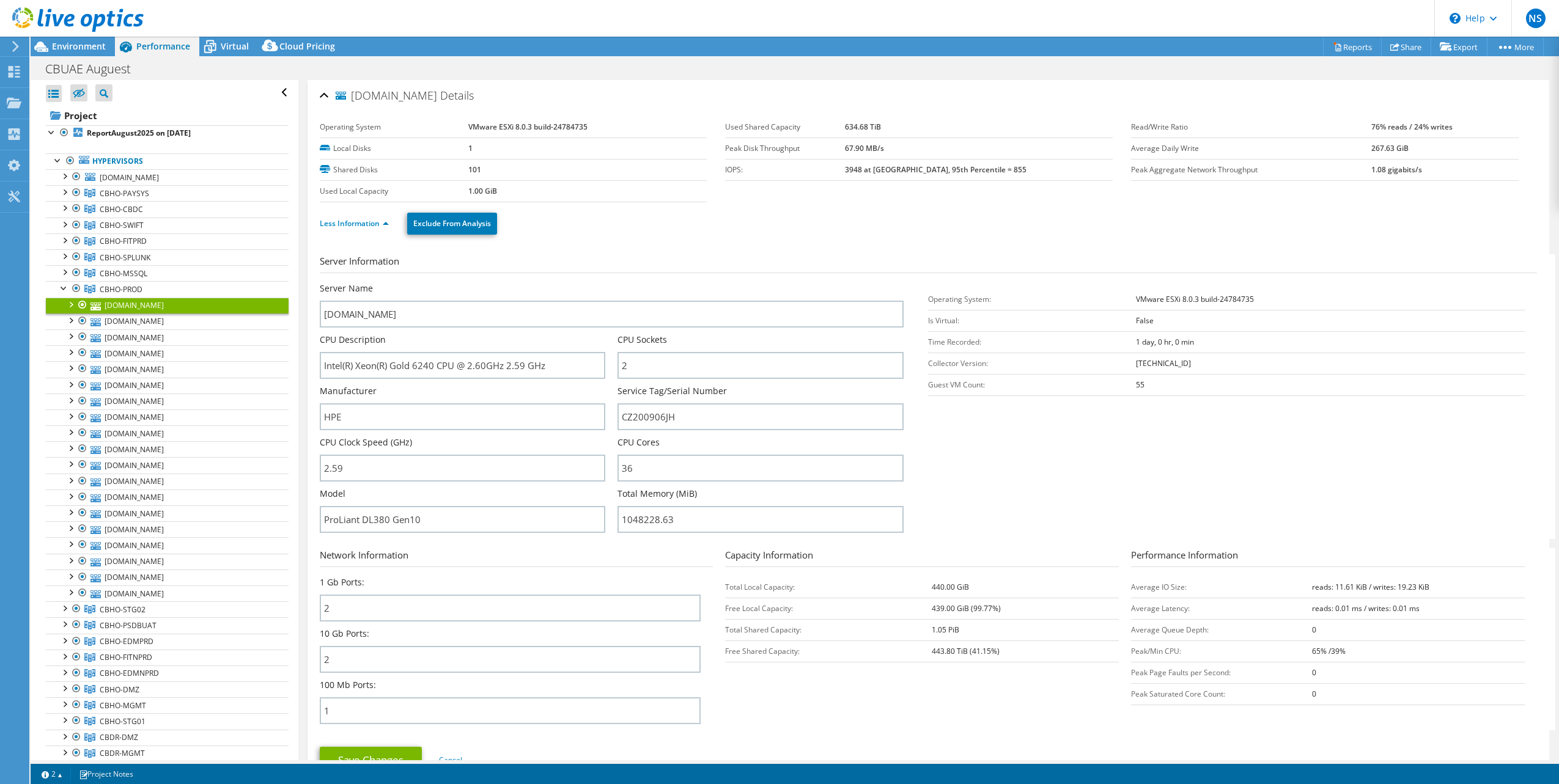
drag, startPoint x: 1139, startPoint y: 385, endPoint x: 1110, endPoint y: 389, distance: 29.3
click at [1108, 389] on tr "Guest VM Count: 55" at bounding box center [1226, 385] width 597 height 22
click at [69, 303] on div at bounding box center [70, 303] width 12 height 12
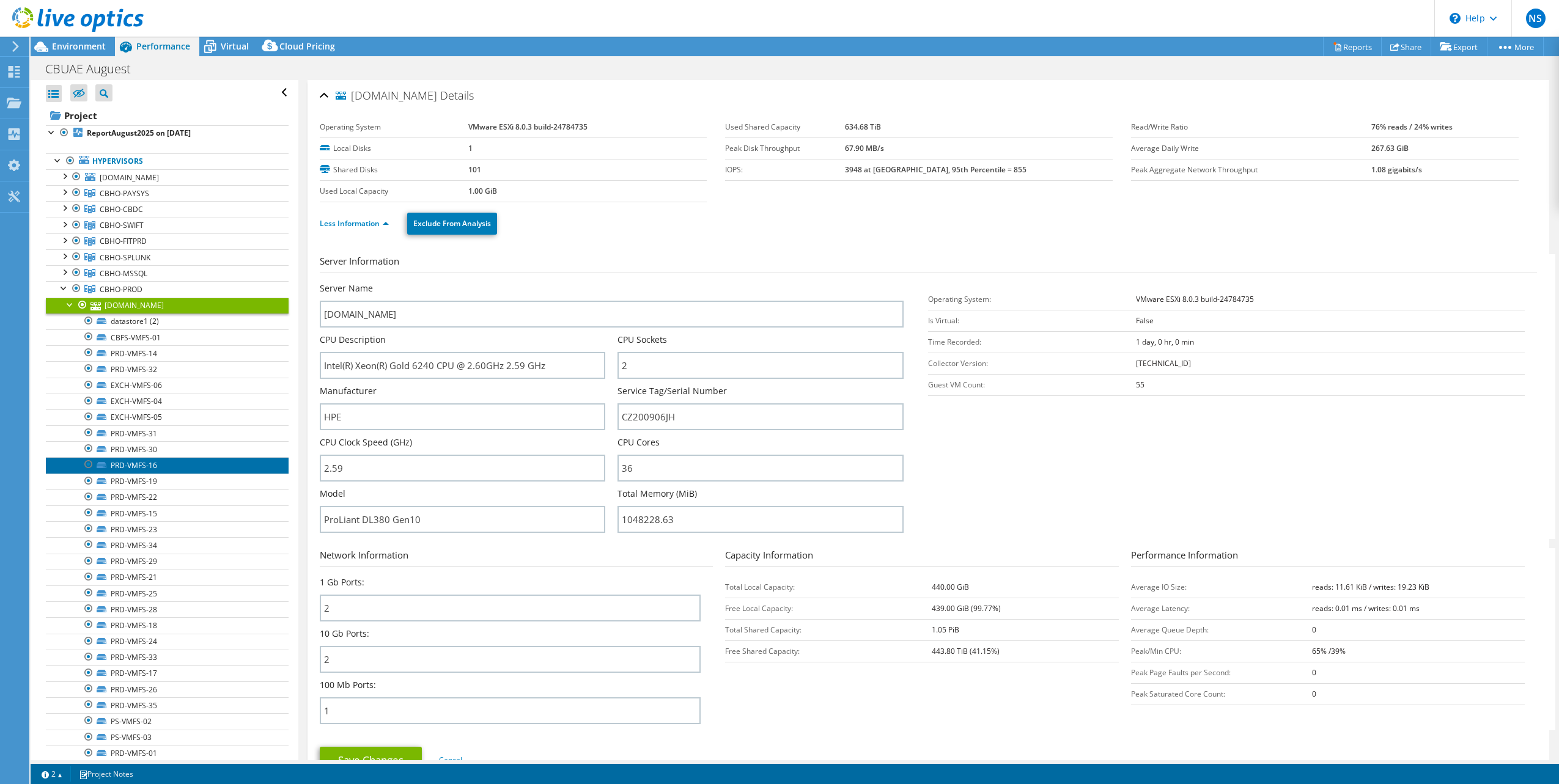
click at [133, 465] on link "PRD-VMFS-16" at bounding box center [167, 465] width 243 height 16
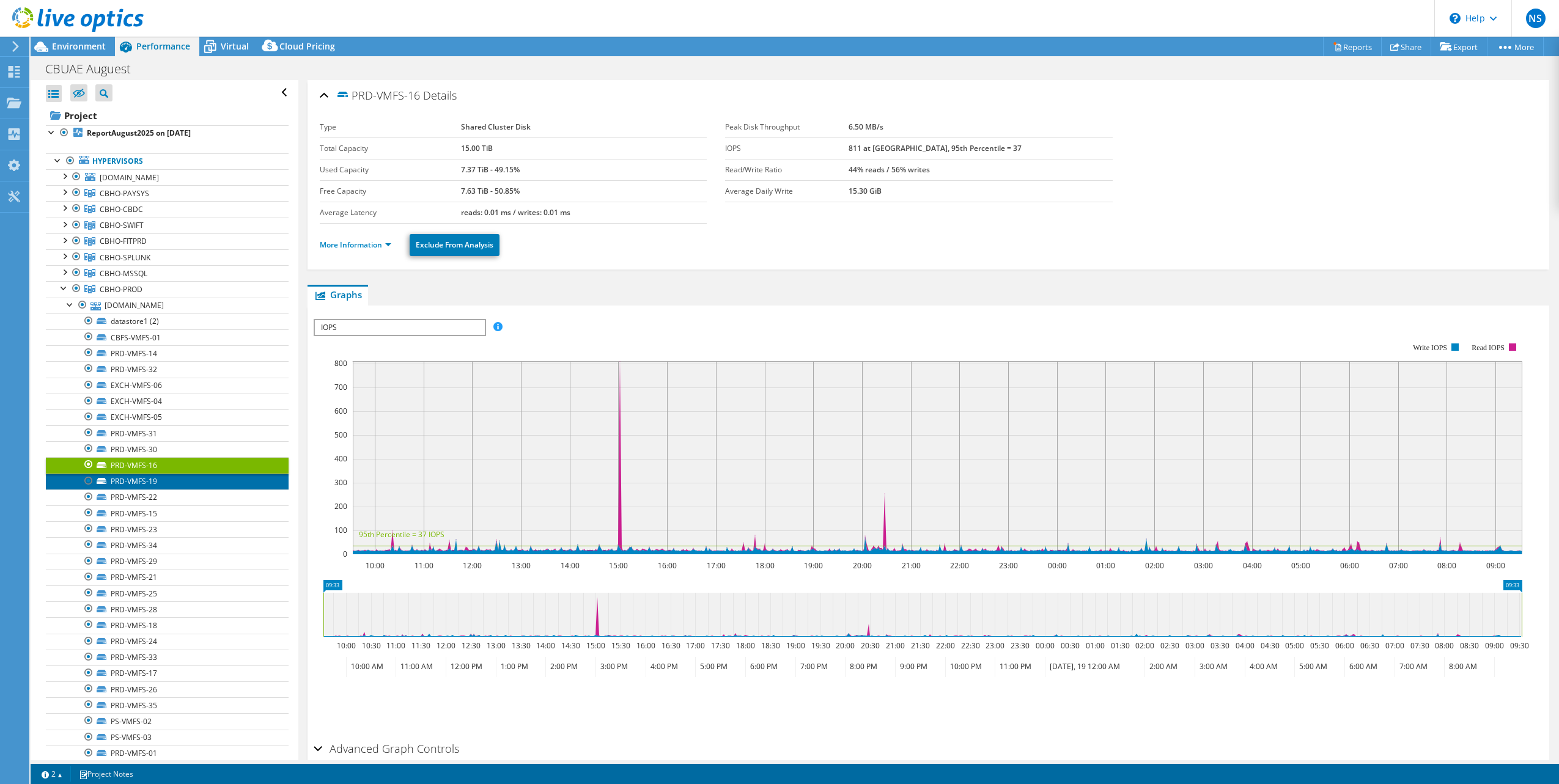
click at [135, 483] on link "PRD-VMFS-19" at bounding box center [167, 481] width 243 height 16
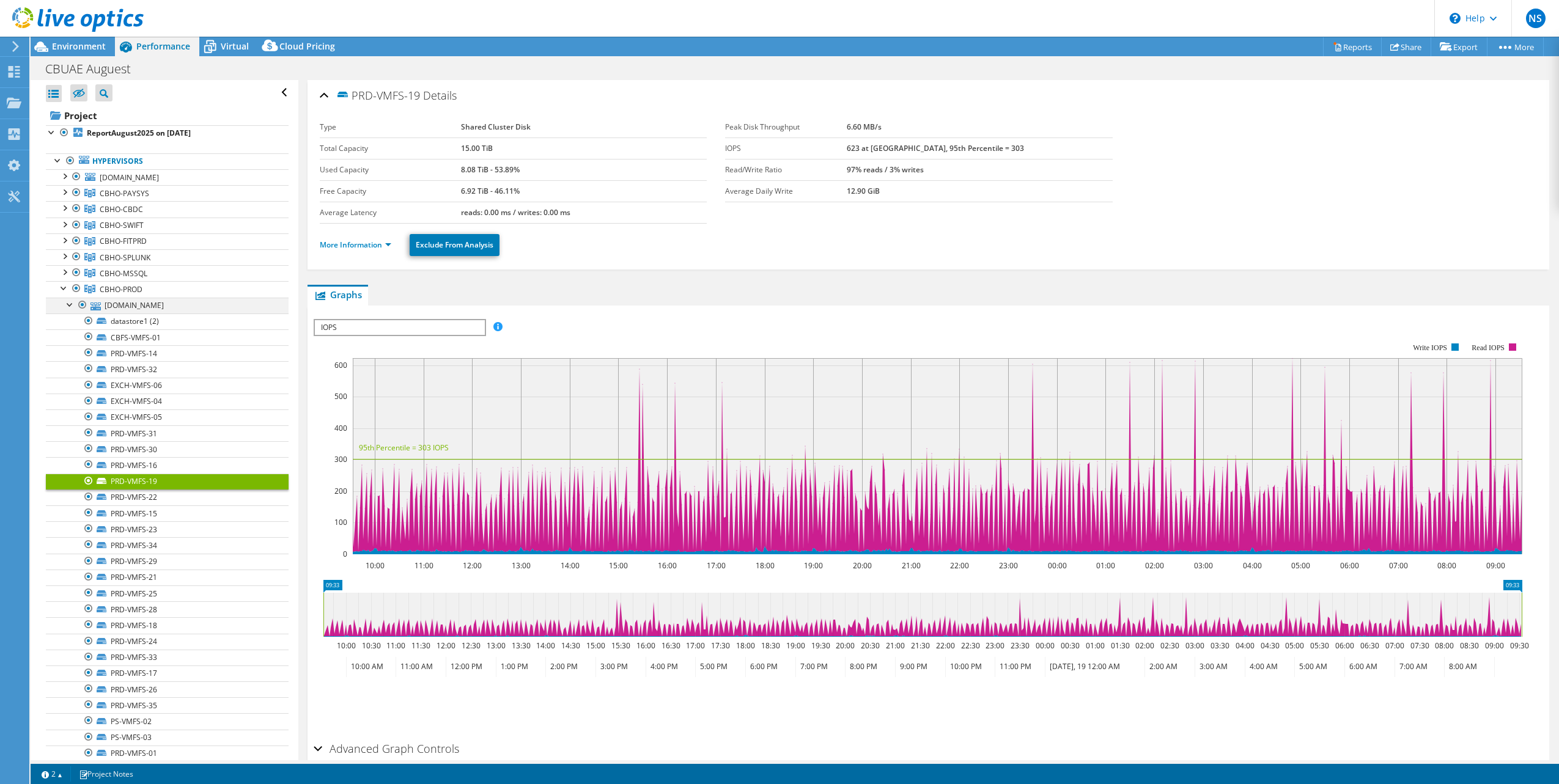
click at [68, 300] on div at bounding box center [70, 303] width 12 height 12
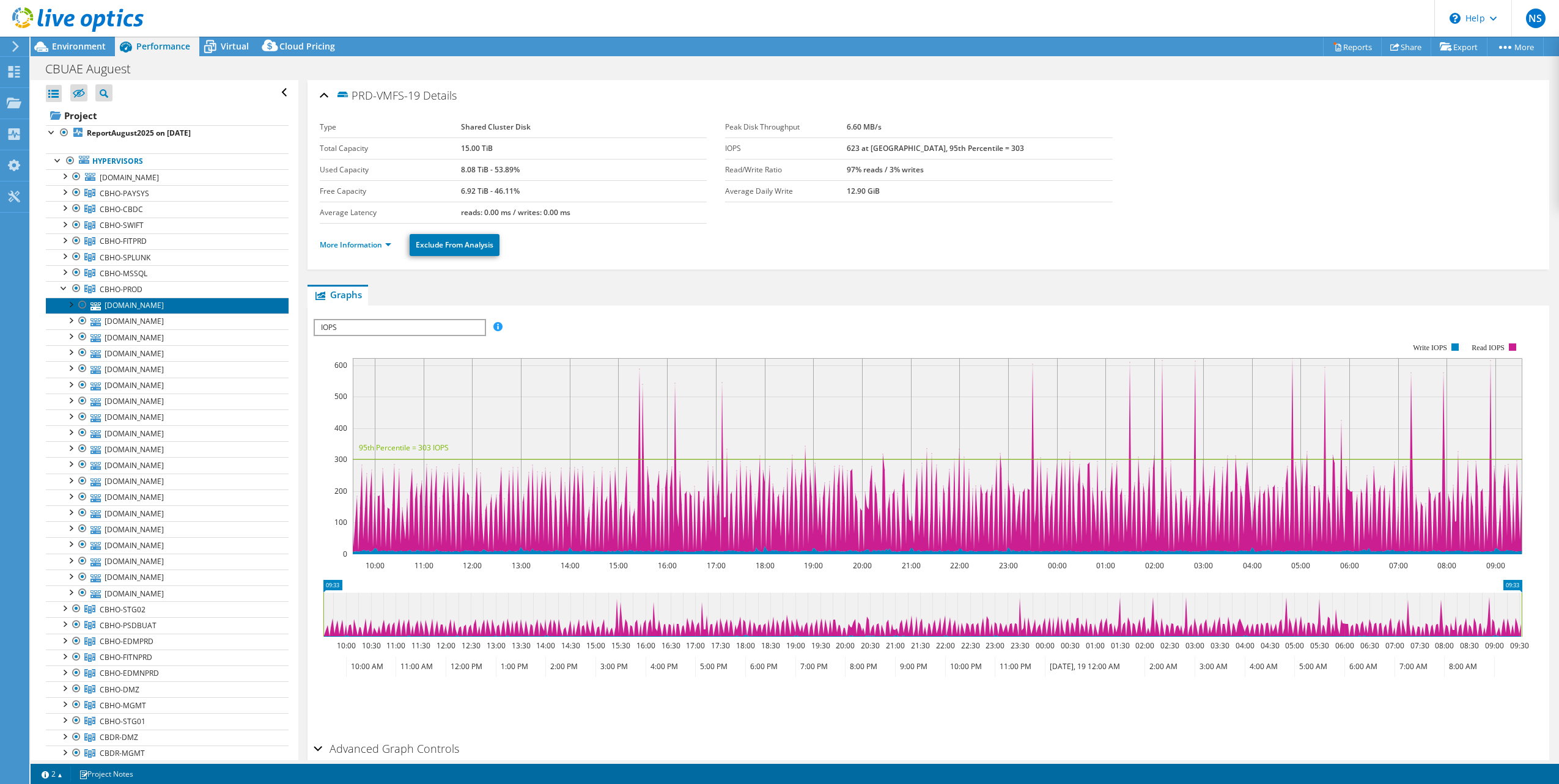
click at [121, 302] on link "[DOMAIN_NAME]" at bounding box center [167, 305] width 243 height 16
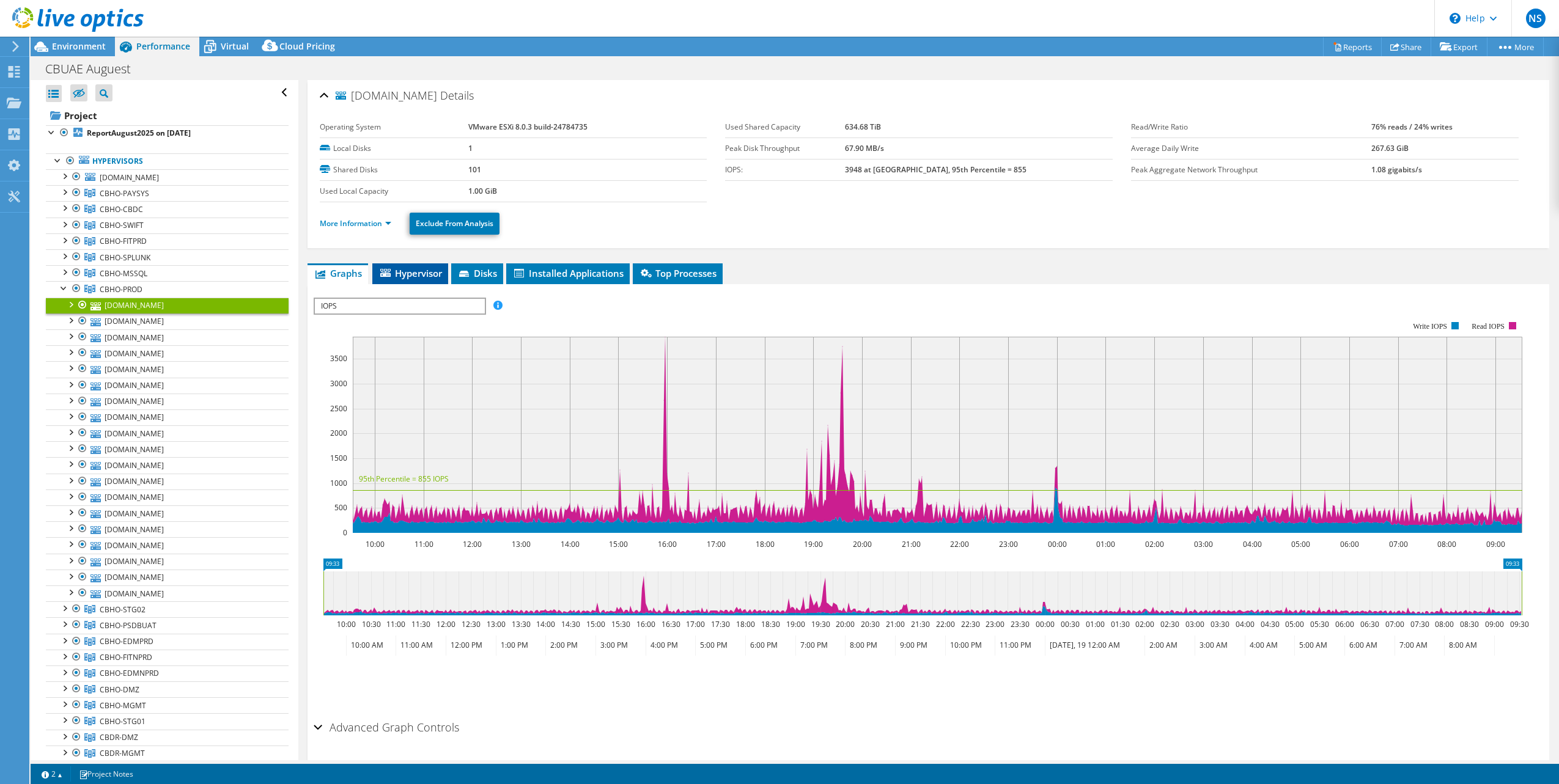
click at [415, 271] on span "Hypervisor" at bounding box center [410, 273] width 63 height 12
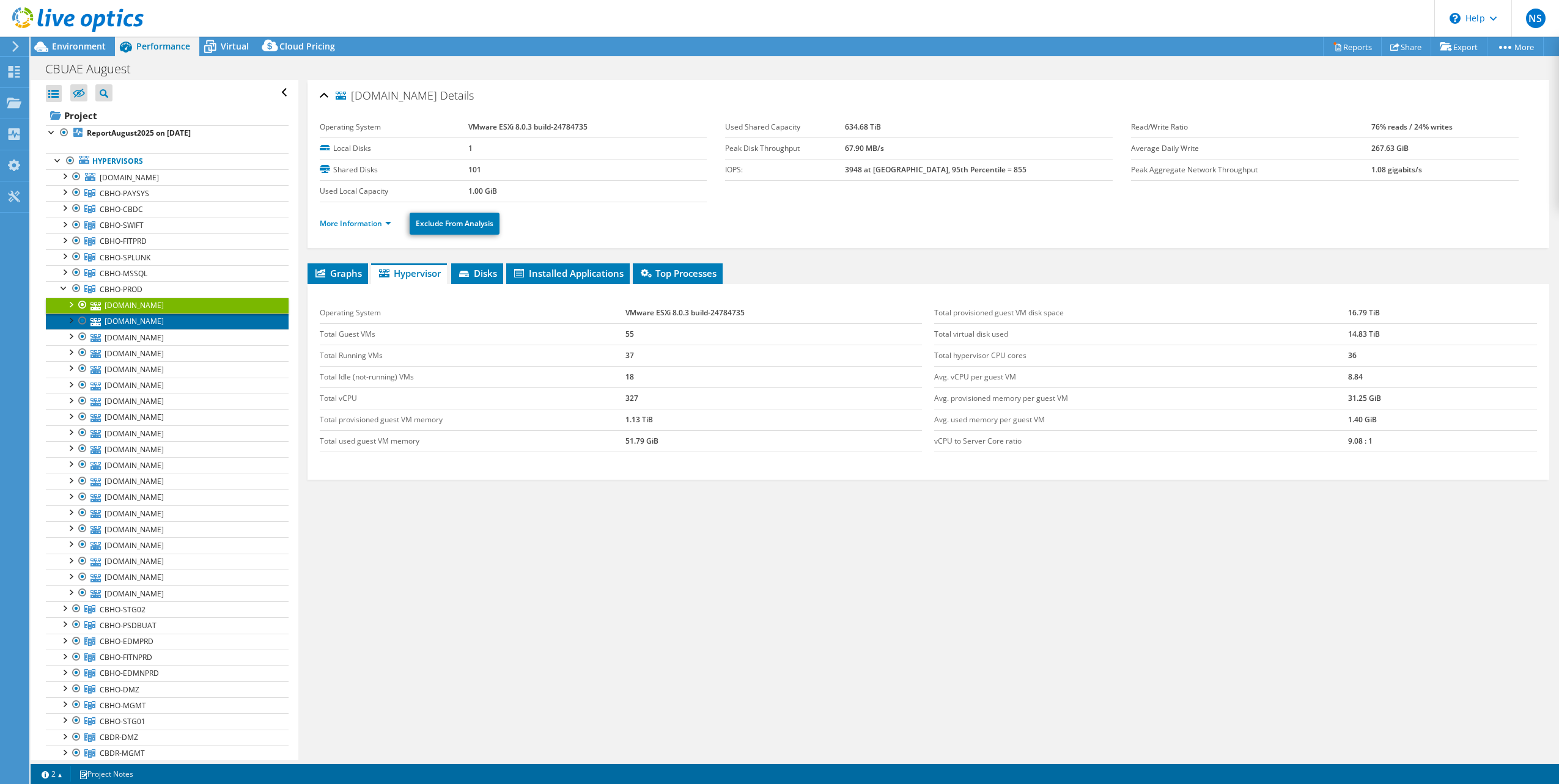
click at [144, 320] on link "[DOMAIN_NAME]" at bounding box center [167, 321] width 243 height 16
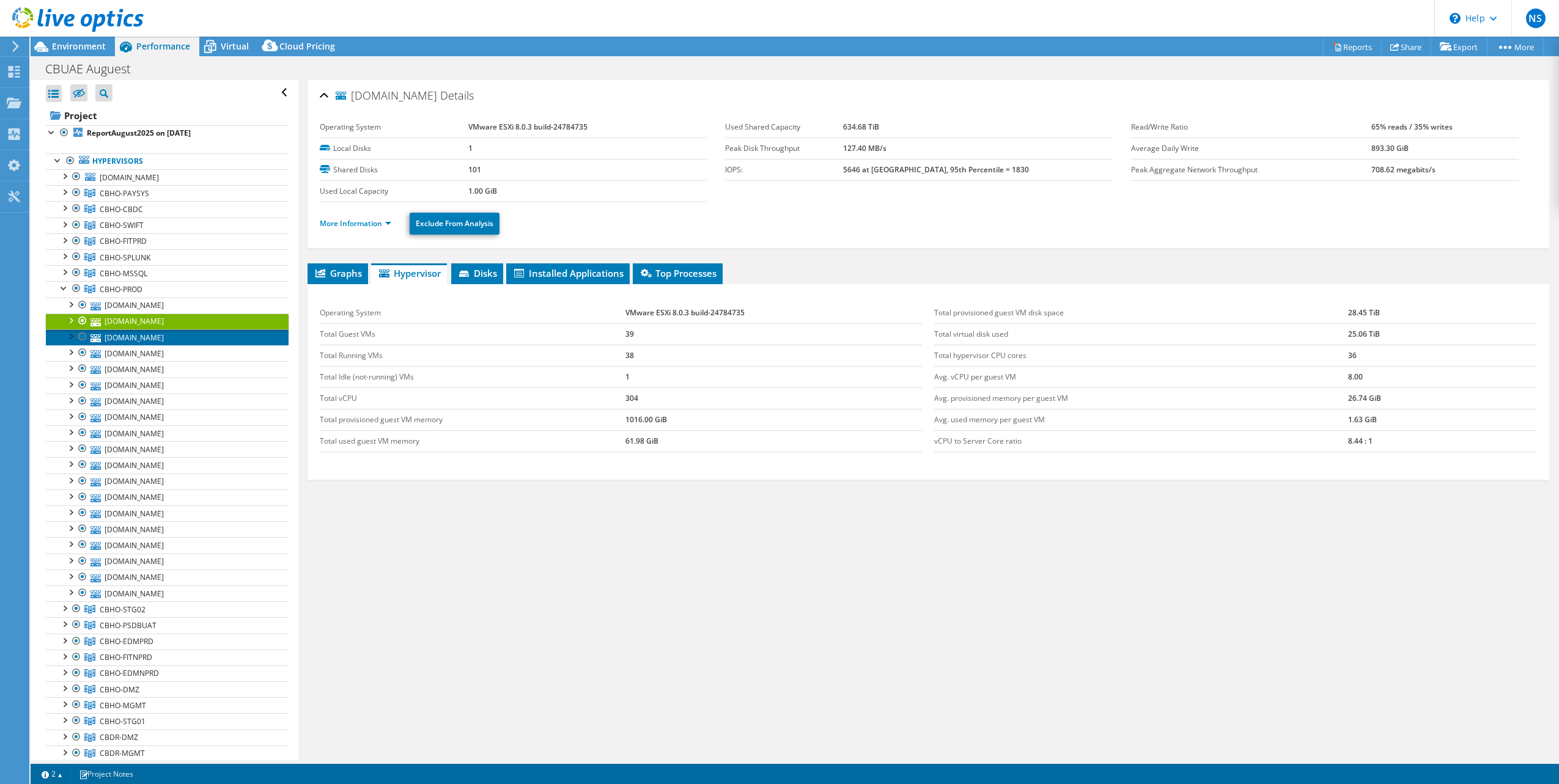
click at [139, 342] on link "[DOMAIN_NAME]" at bounding box center [167, 338] width 243 height 16
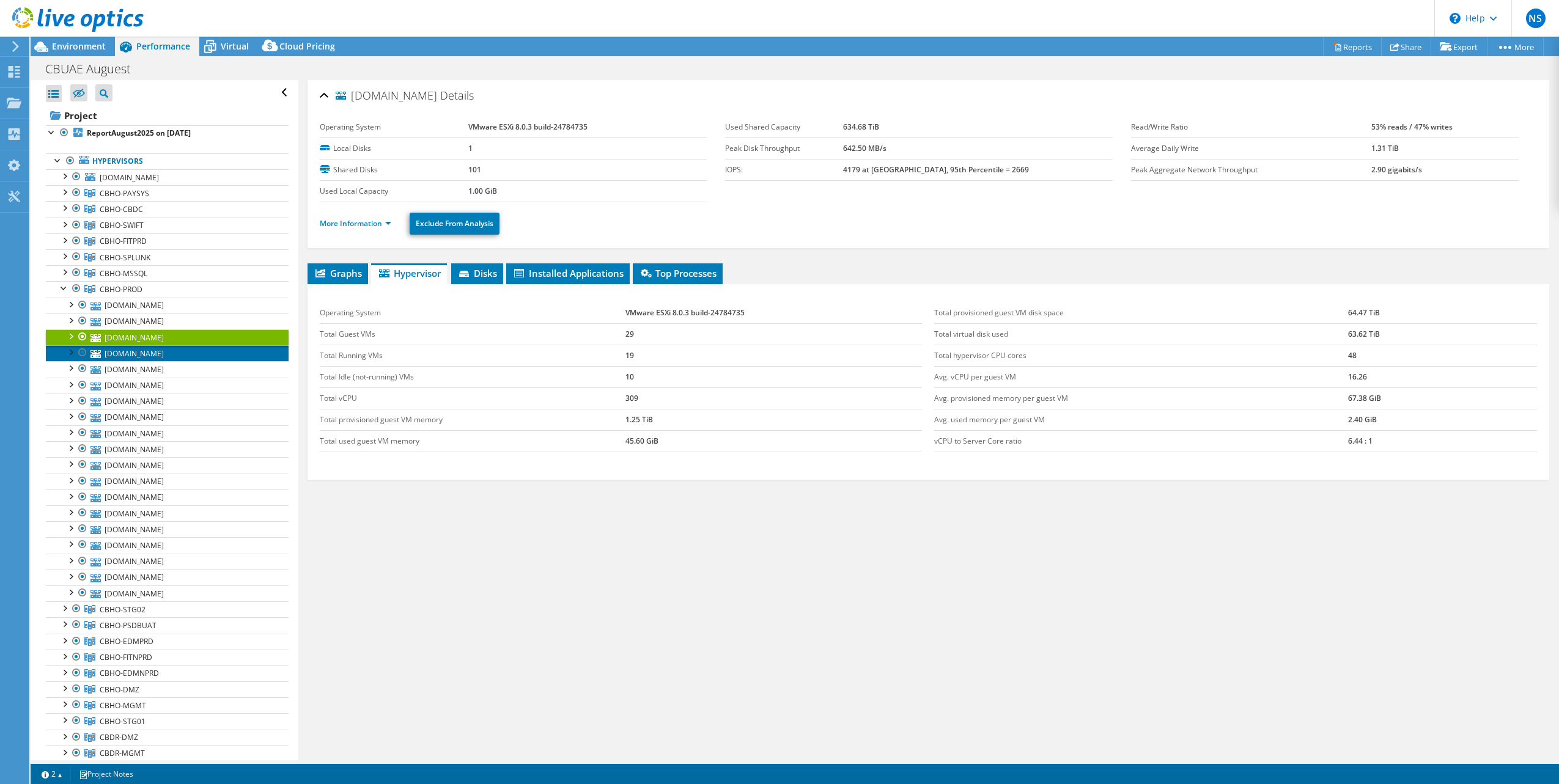
click at [139, 349] on link "[DOMAIN_NAME]" at bounding box center [167, 354] width 243 height 16
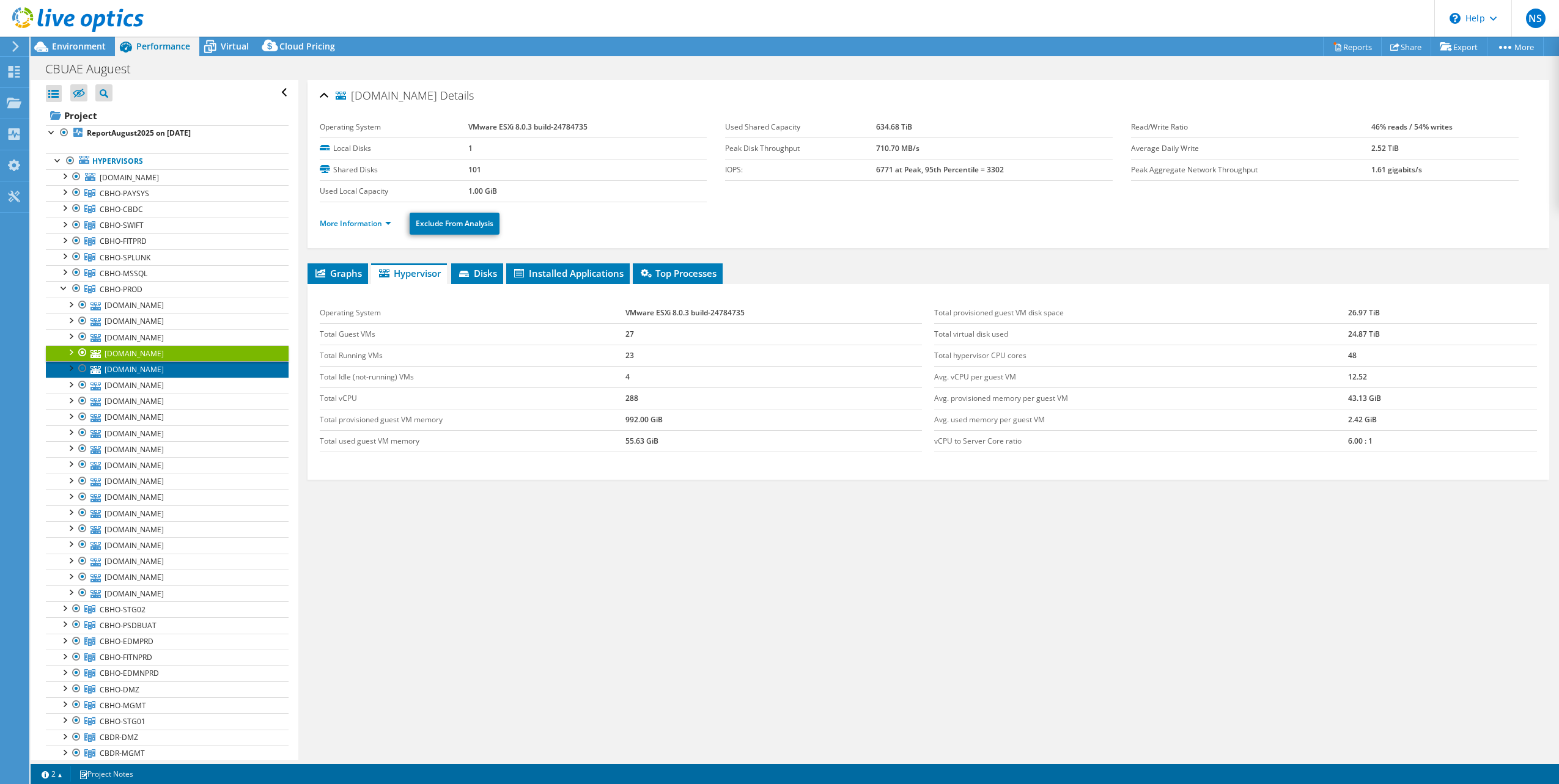
click at [143, 366] on link "[DOMAIN_NAME]" at bounding box center [167, 369] width 243 height 16
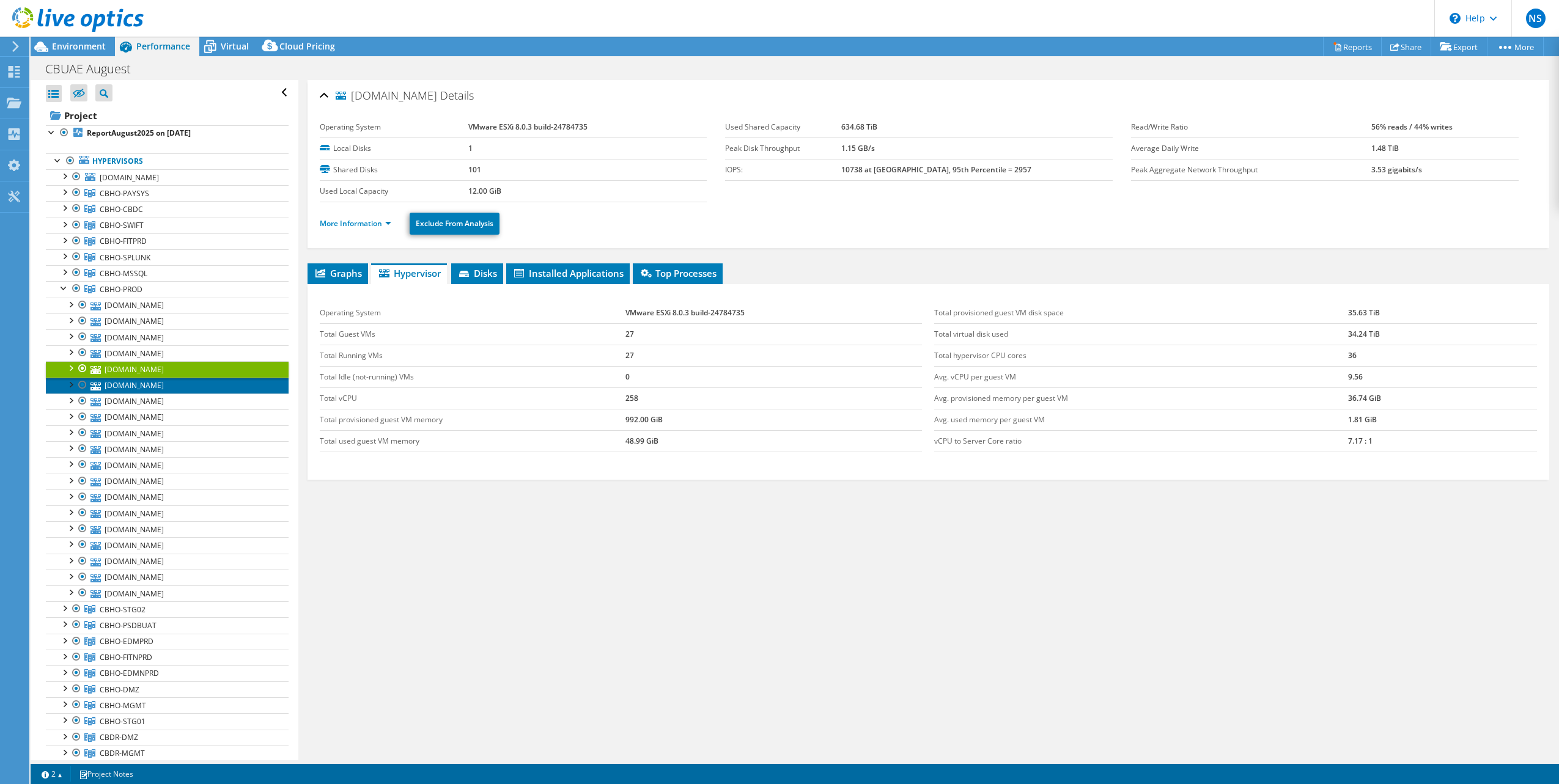
click at [142, 387] on link "[DOMAIN_NAME]" at bounding box center [167, 386] width 243 height 16
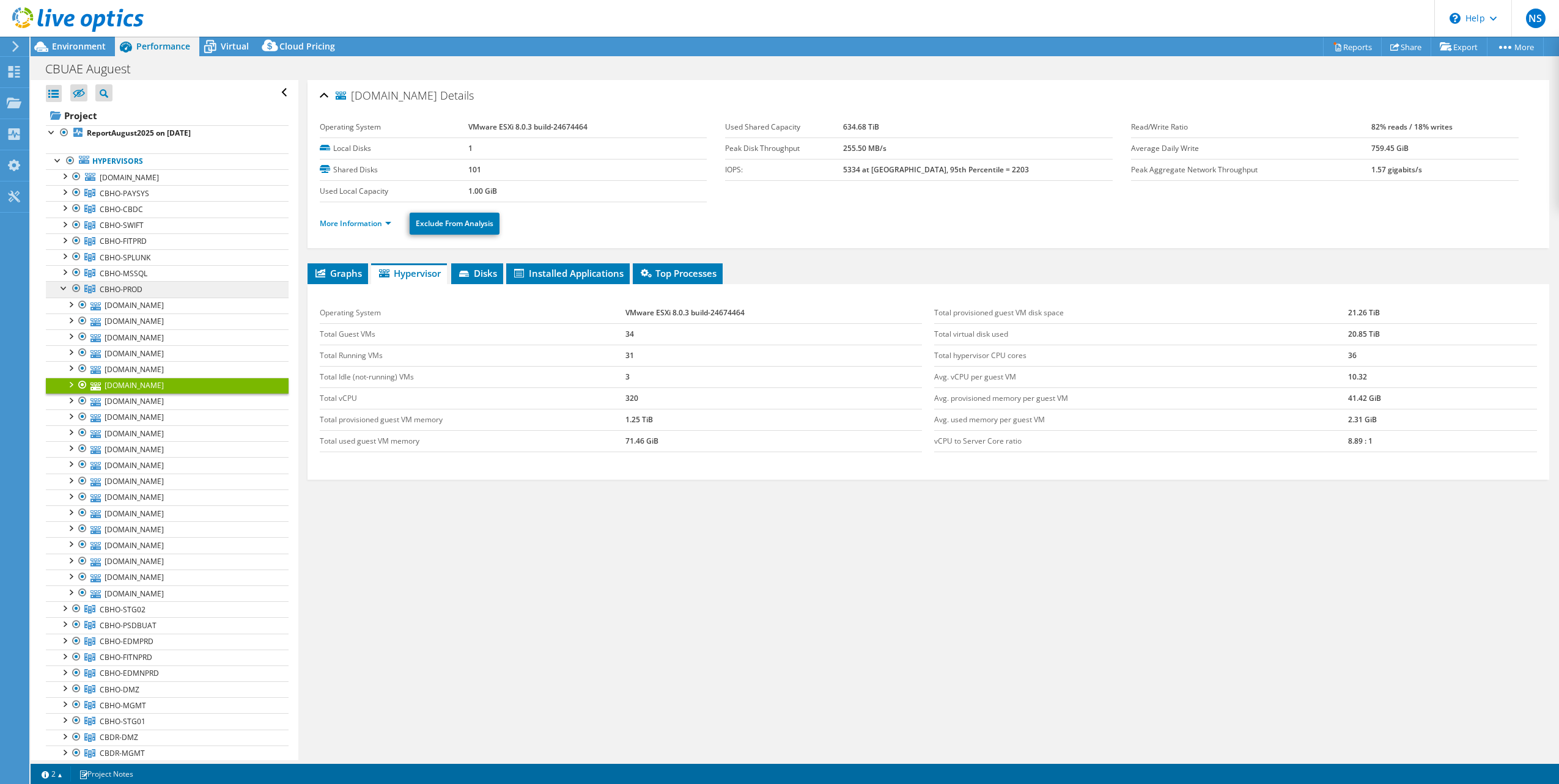
click at [129, 290] on span "CBHO-PROD" at bounding box center [121, 290] width 43 height 10
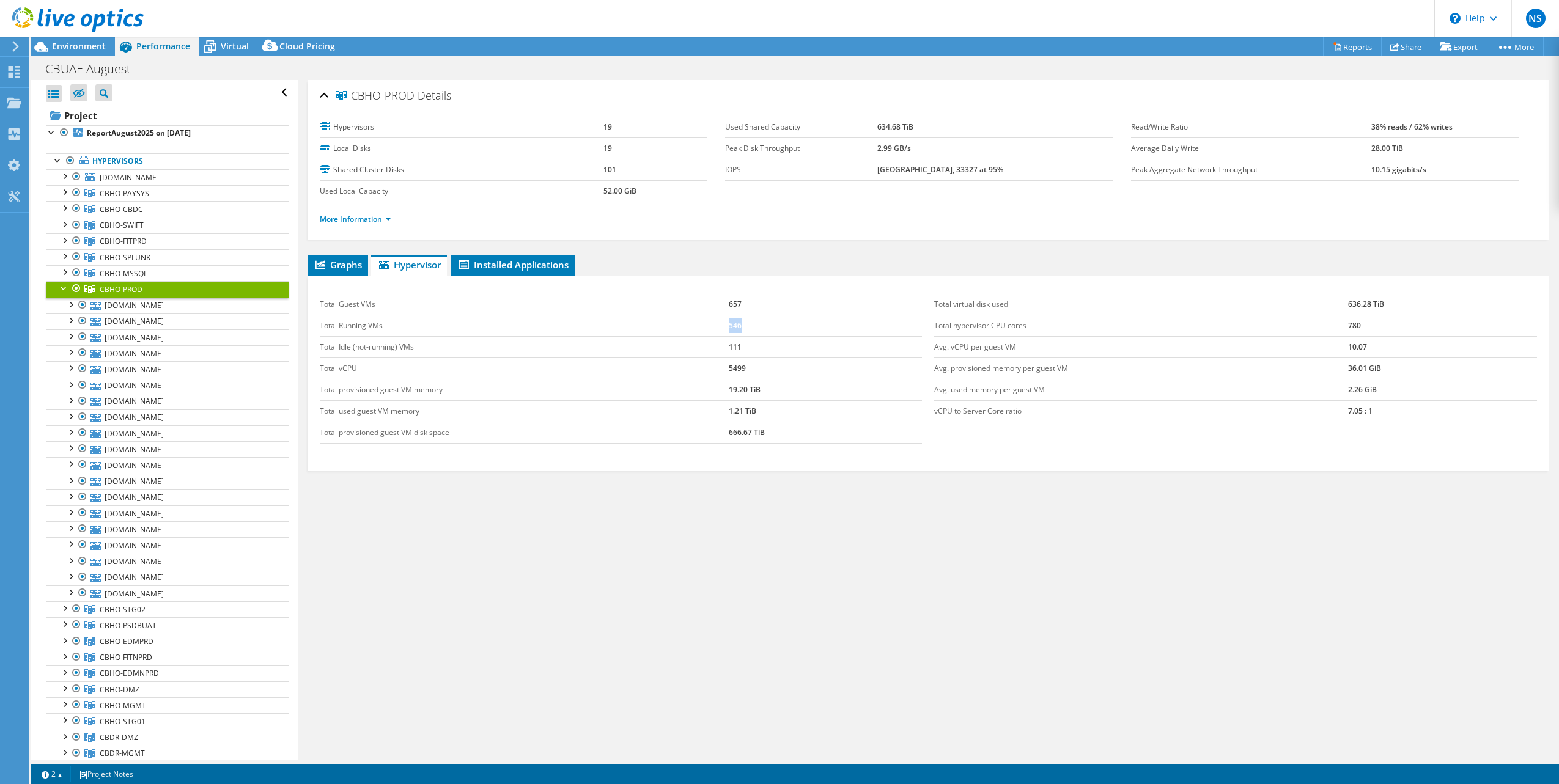
drag, startPoint x: 740, startPoint y: 322, endPoint x: 715, endPoint y: 320, distance: 25.1
click at [715, 320] on tr "Total Running VMs 546" at bounding box center [621, 326] width 603 height 22
click at [734, 486] on div "Graphs Servers Inventory Hypervisor Disks Cluster Disks Installed Applications …" at bounding box center [929, 407] width 1243 height 305
drag, startPoint x: 730, startPoint y: 323, endPoint x: 722, endPoint y: 323, distance: 8.0
click at [722, 323] on tr "Total Running VMs 546" at bounding box center [621, 326] width 603 height 22
